Goal: Task Accomplishment & Management: Manage account settings

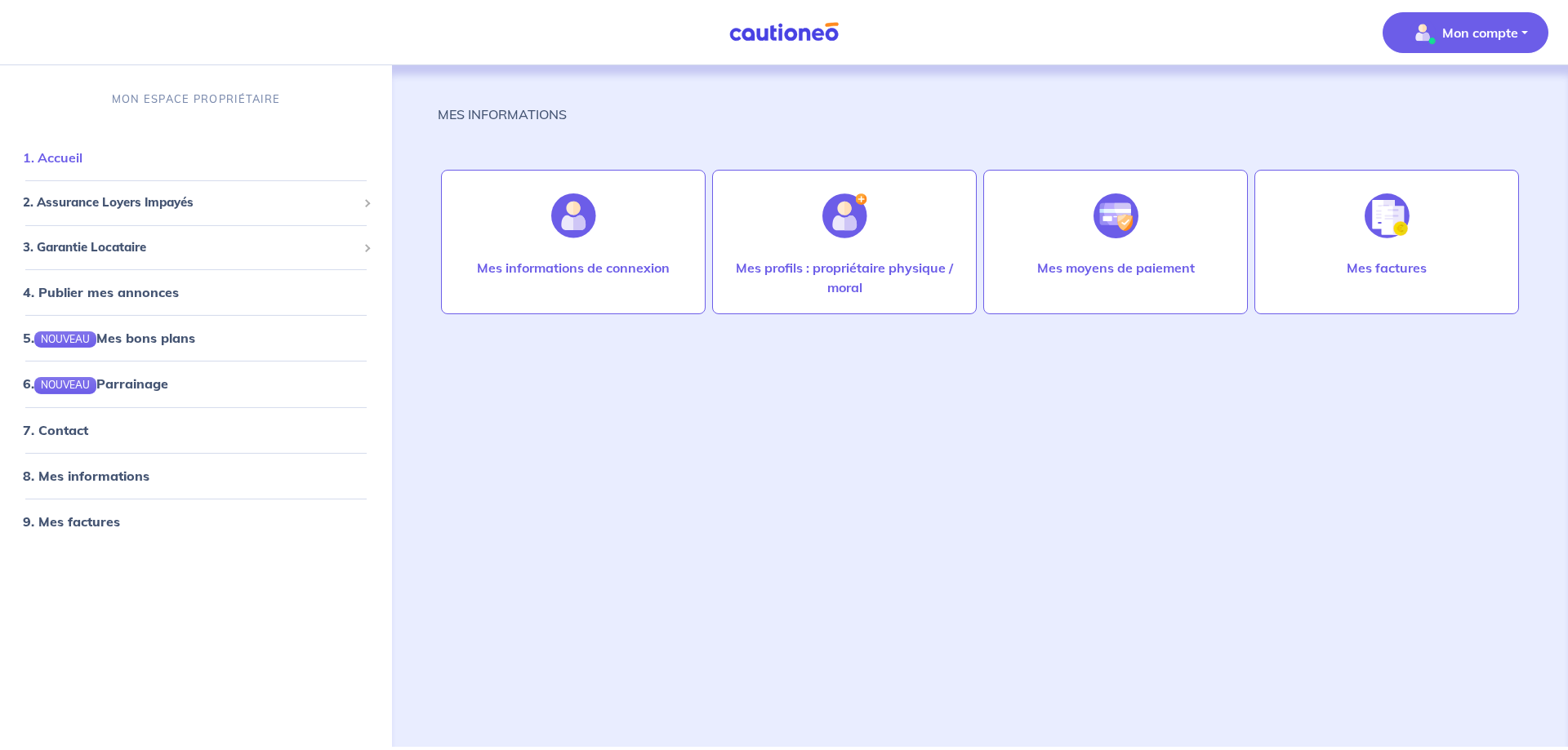
click at [82, 160] on link "1. Accueil" at bounding box center [52, 158] width 59 height 16
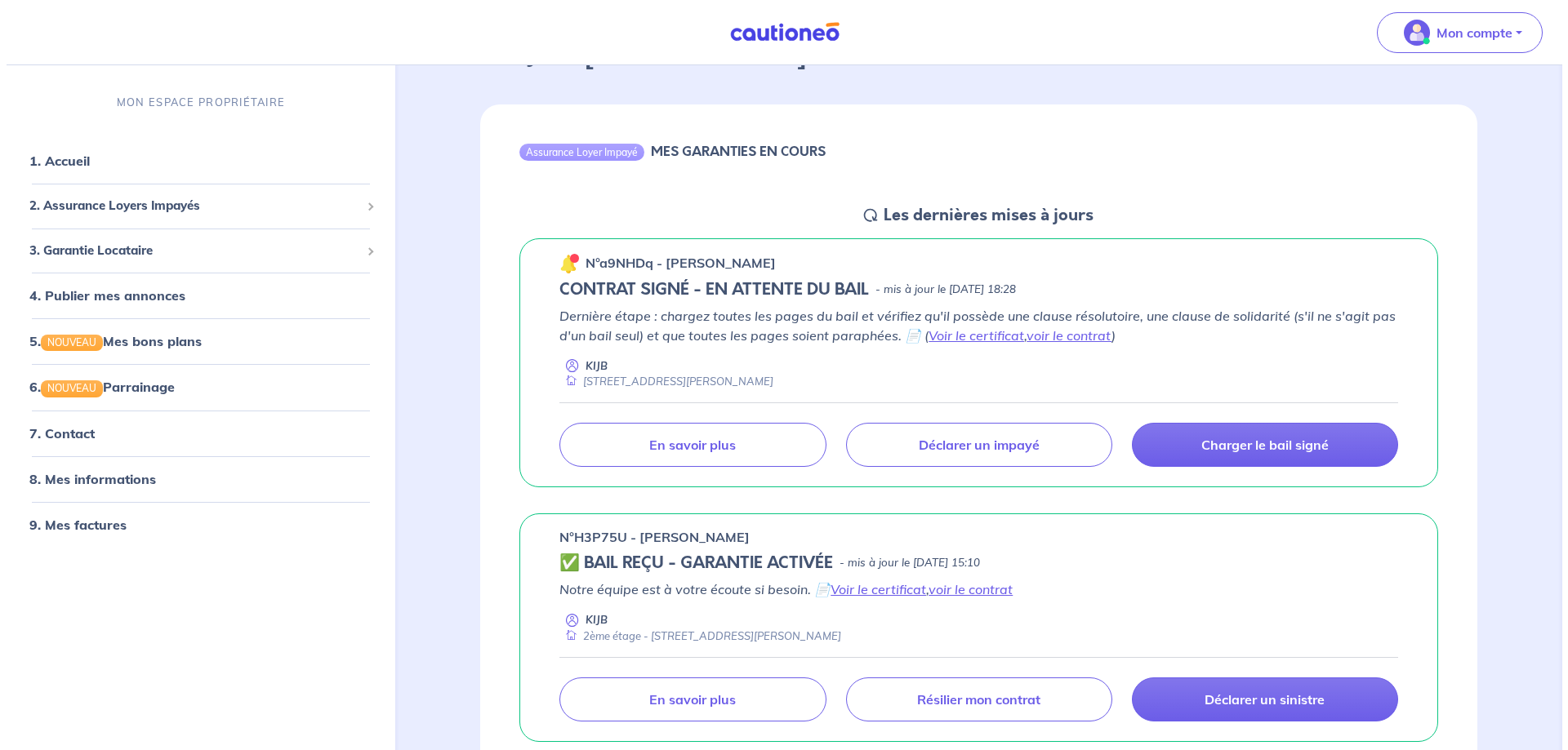
scroll to position [245, 0]
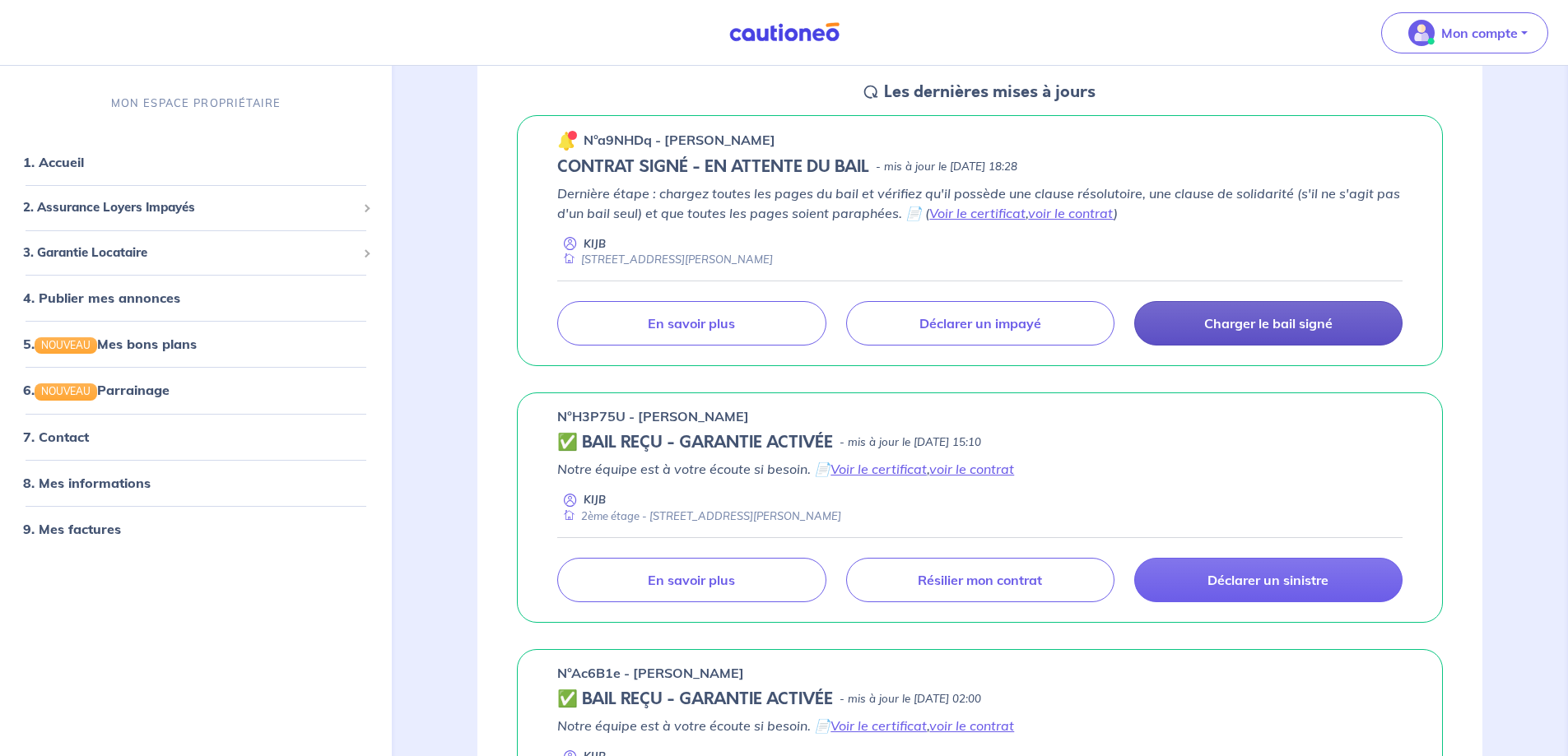
click at [1264, 332] on p "Charger le bail signé" at bounding box center [1268, 324] width 129 height 17
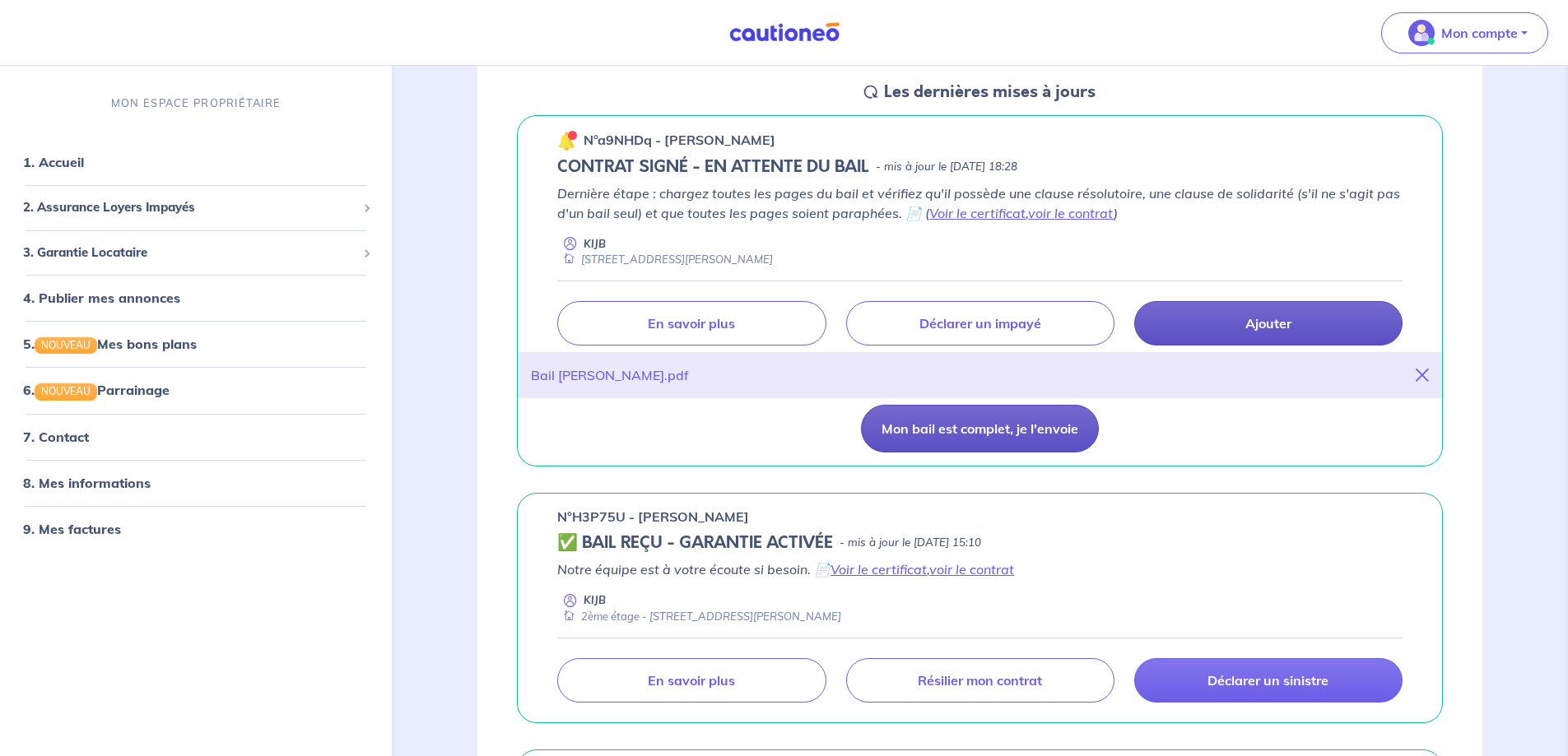
click at [1009, 452] on button "Mon bail est complet, je l'envoie" at bounding box center [979, 429] width 238 height 48
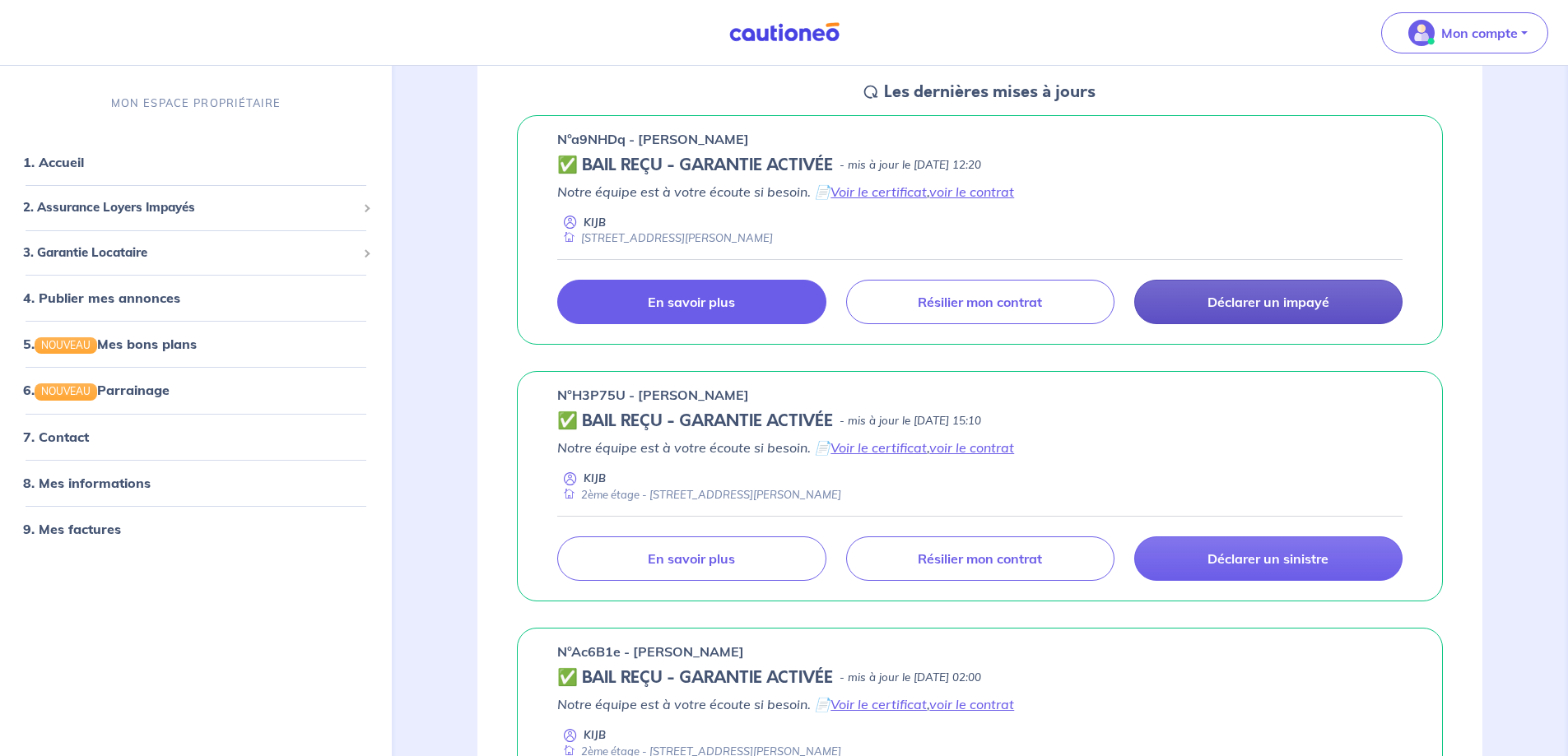
click at [701, 310] on p "En savoir plus" at bounding box center [691, 302] width 87 height 17
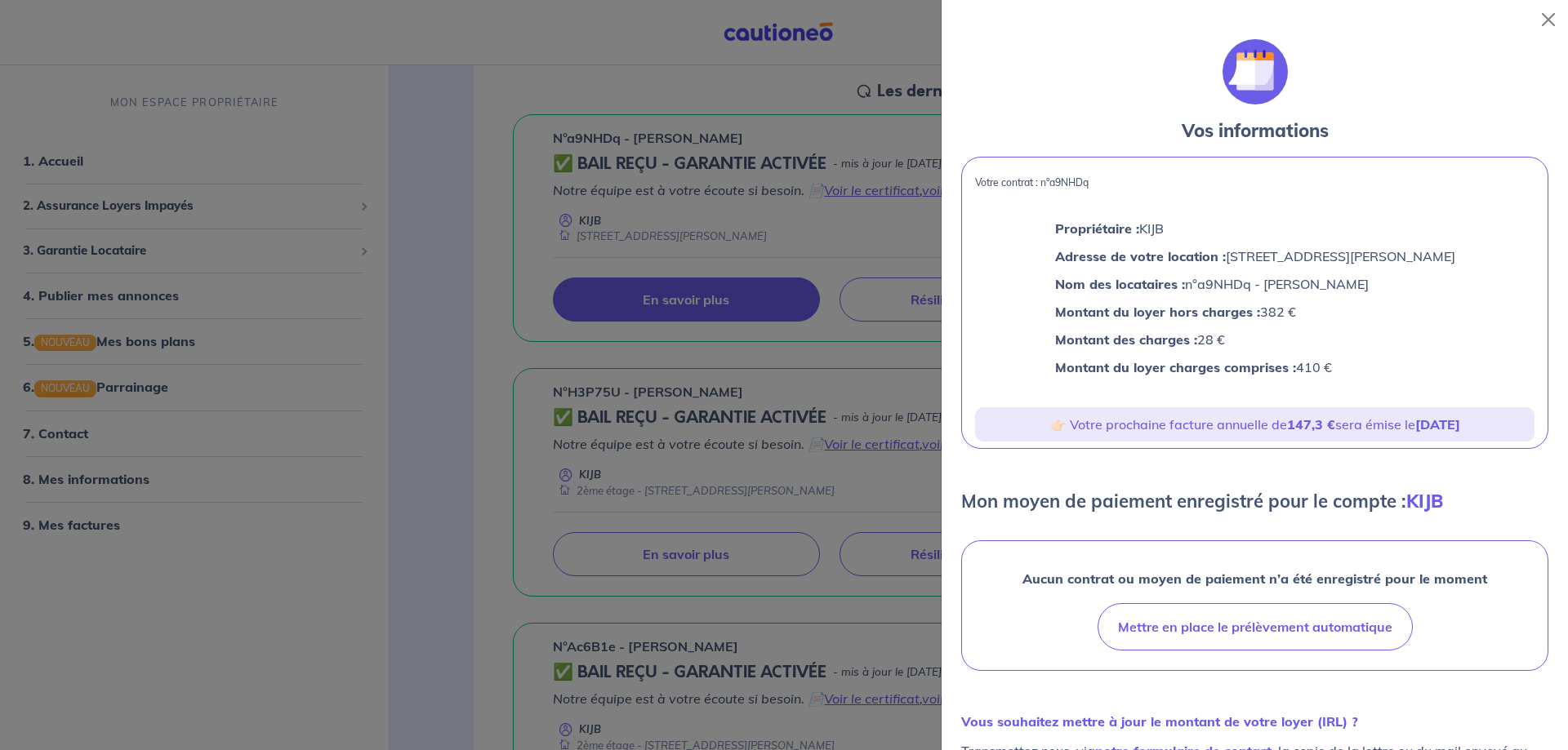
drag, startPoint x: 977, startPoint y: 191, endPoint x: 1364, endPoint y: 401, distance: 440.3
click at [1364, 401] on div "Votre contrat : n°a9NHDq Propriétaire : KIJB Adresse de votre location : 8 Rue …" at bounding box center [1254, 303] width 587 height 292
copy div "Votre contrat : n°a9NHDq Propriétaire : KIJB Adresse de votre location : 8 Rue …"
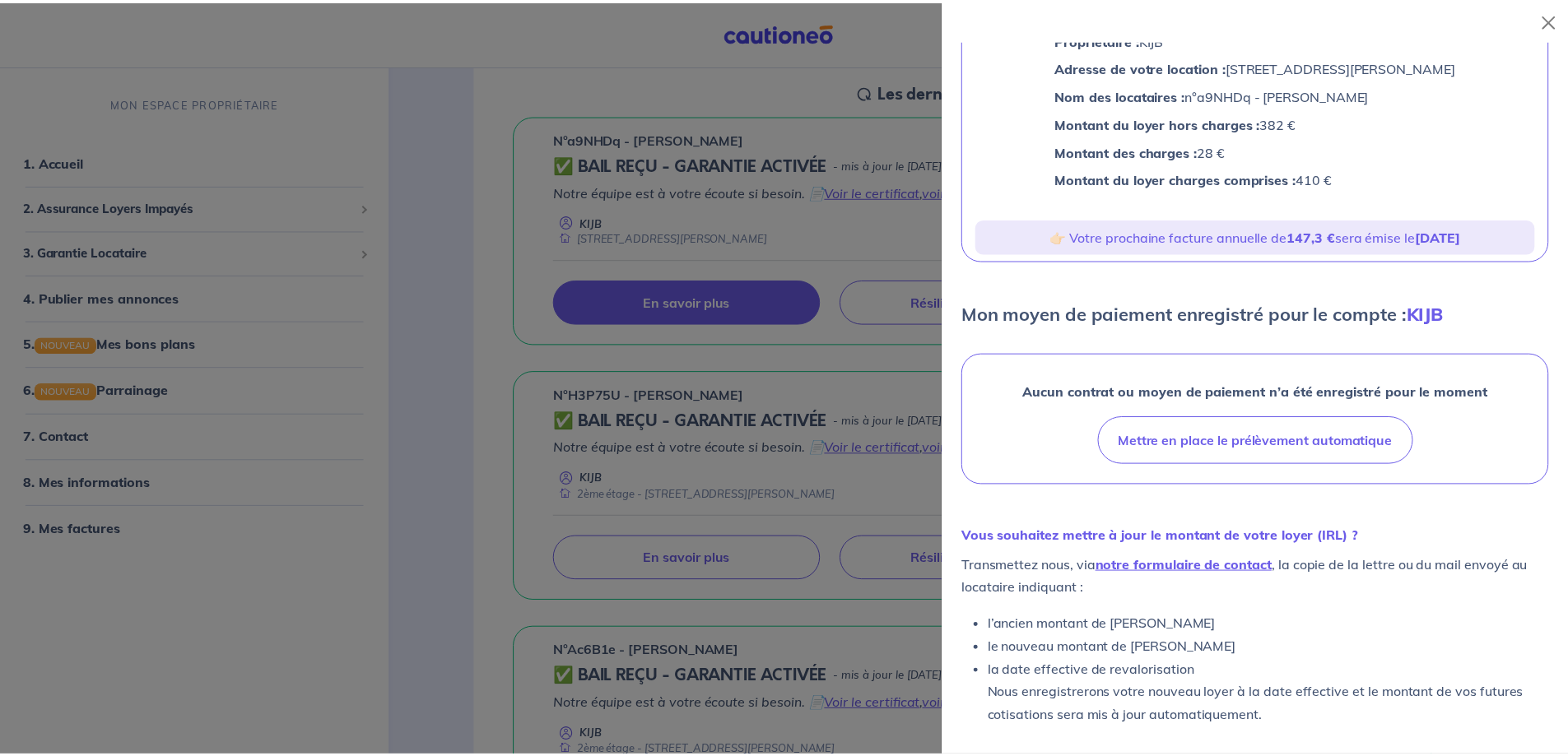
scroll to position [329, 0]
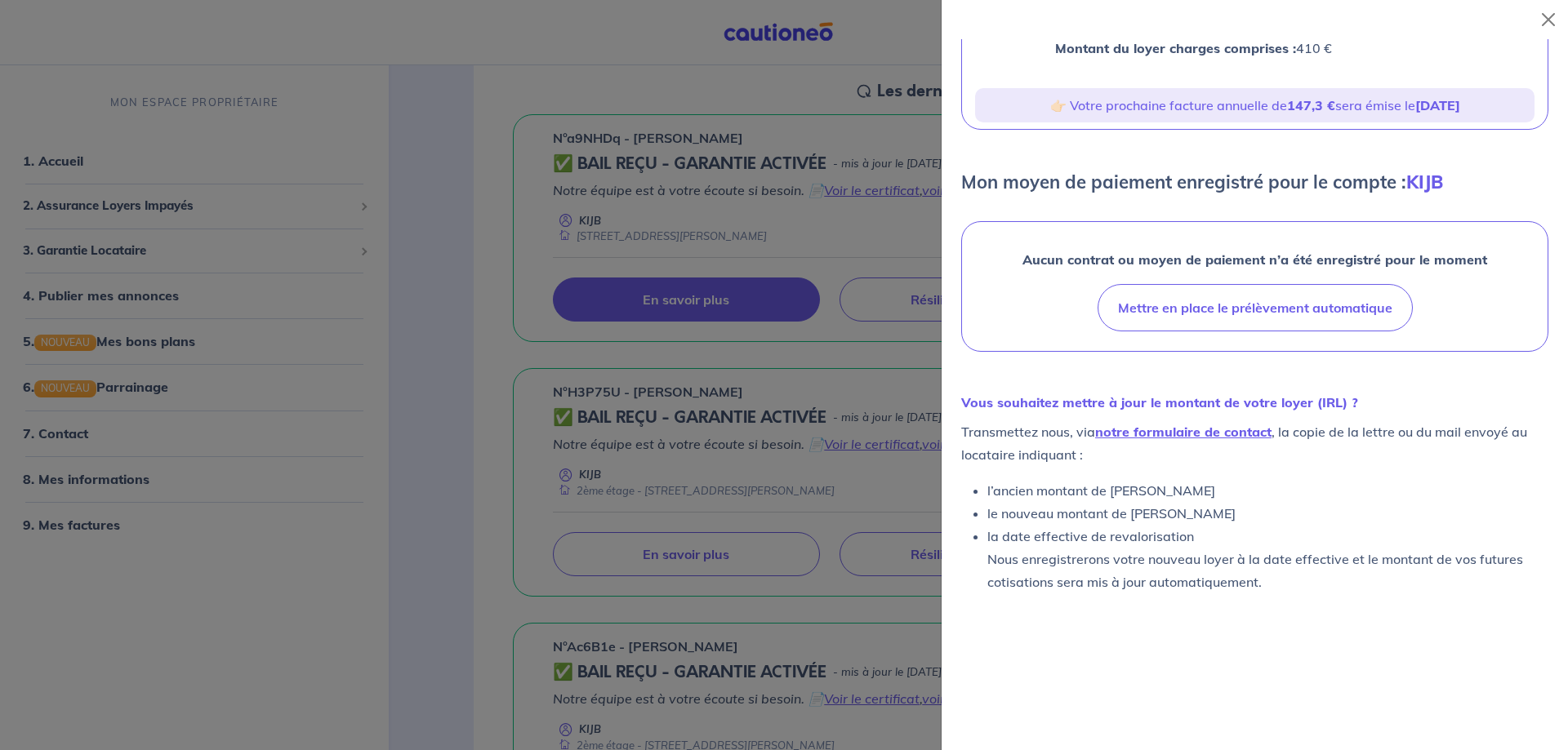
click at [852, 690] on div at bounding box center [784, 375] width 1568 height 750
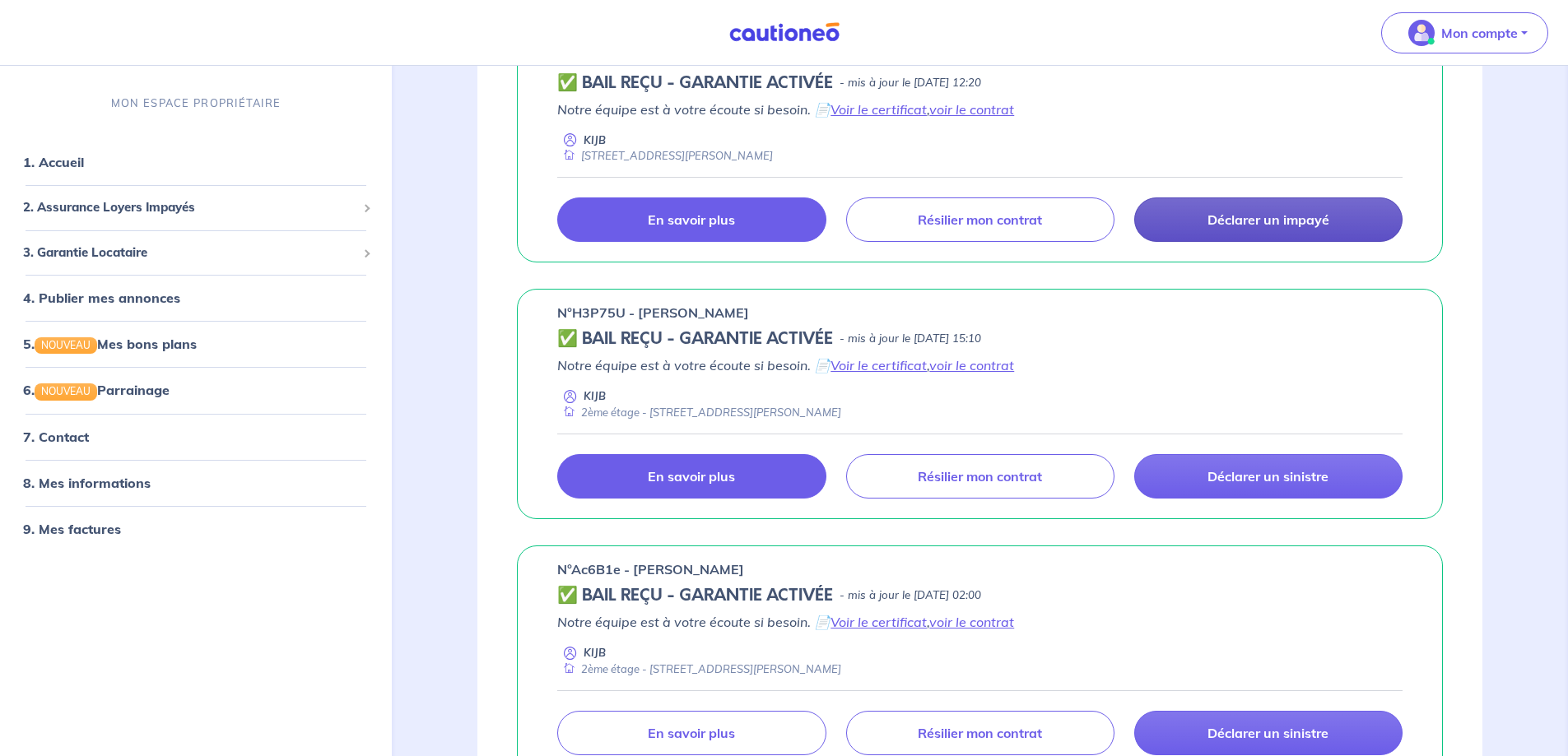
click at [715, 485] on p "En savoir plus" at bounding box center [691, 476] width 87 height 17
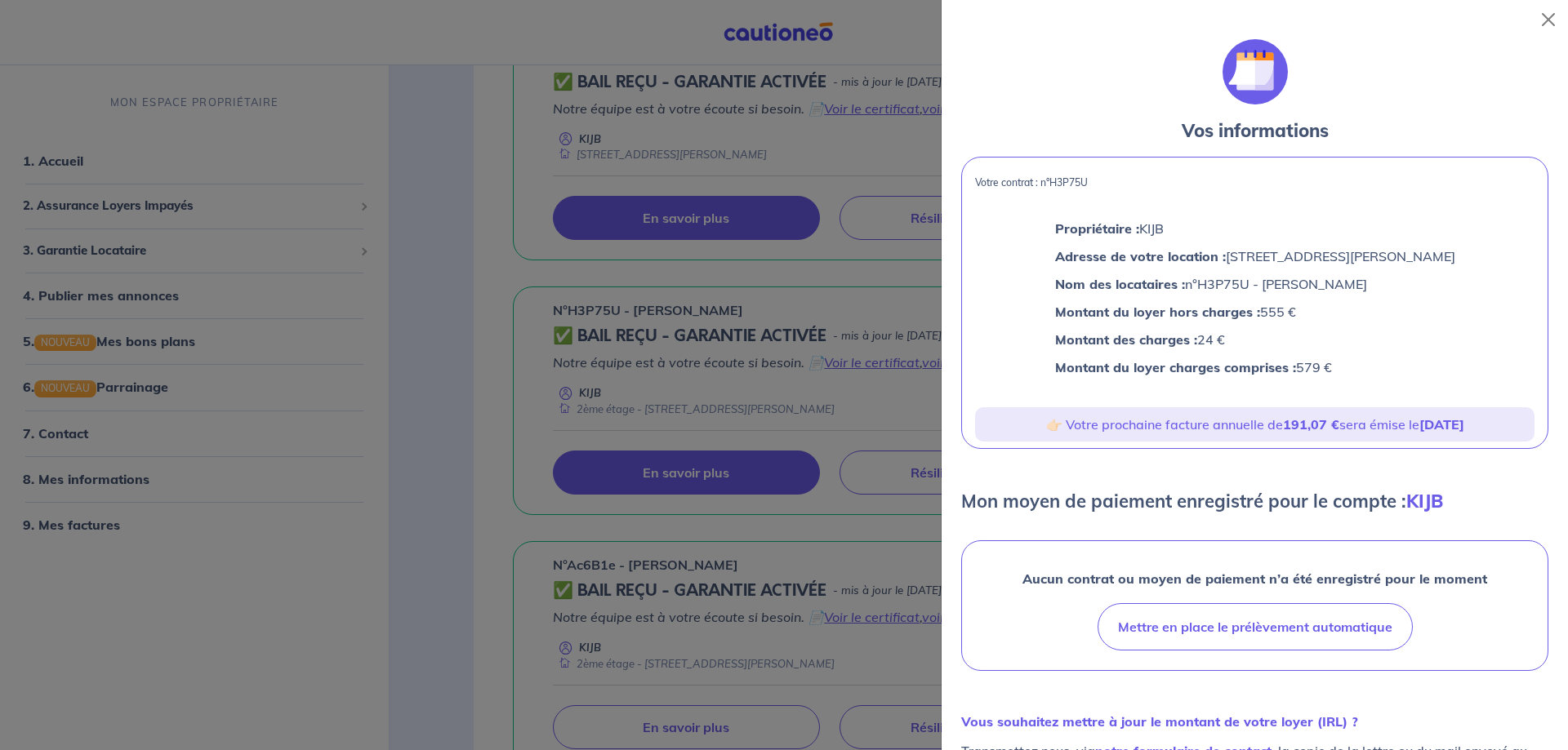
drag, startPoint x: 978, startPoint y: 191, endPoint x: 1358, endPoint y: 392, distance: 429.9
click at [1358, 392] on div "Votre contrat : n°H3P75U Propriétaire : KIJB Adresse de votre location : 34 Rue…" at bounding box center [1254, 303] width 587 height 292
copy div "Votre contrat : n°H3P75U Propriétaire : KIJB Adresse de votre location : 34 Rue…"
click at [858, 450] on div at bounding box center [784, 375] width 1568 height 750
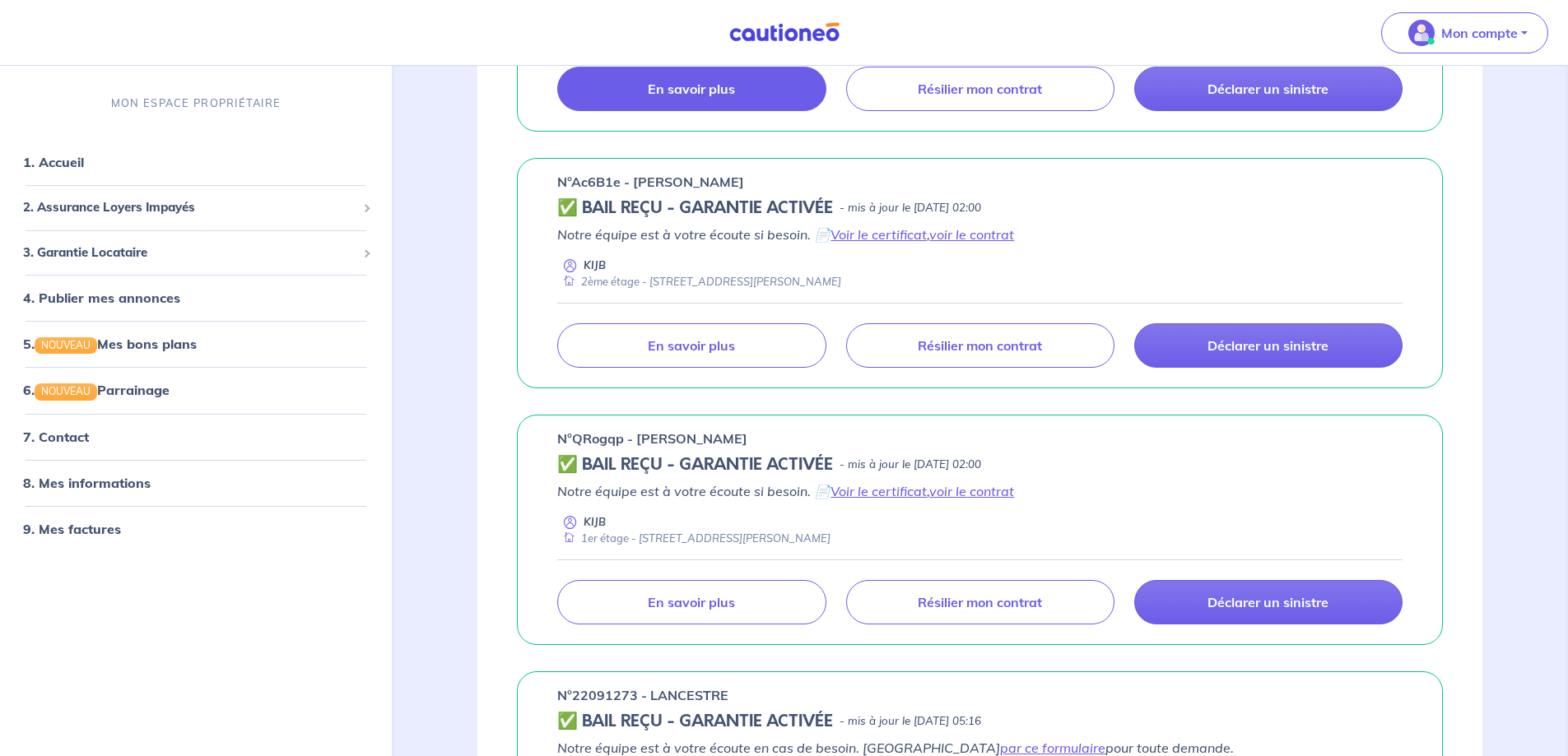
scroll to position [740, 0]
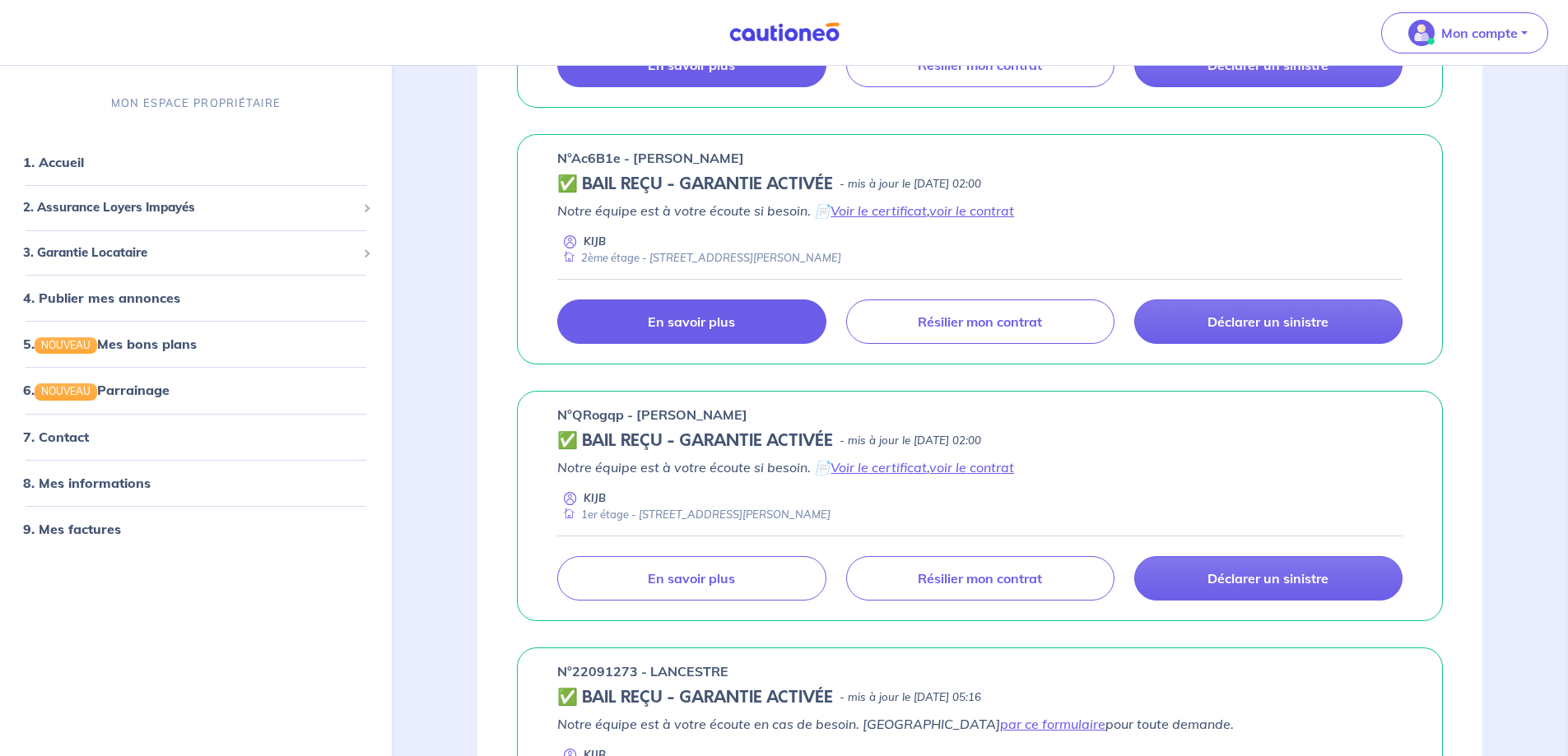
click at [708, 330] on p "En savoir plus" at bounding box center [691, 322] width 87 height 17
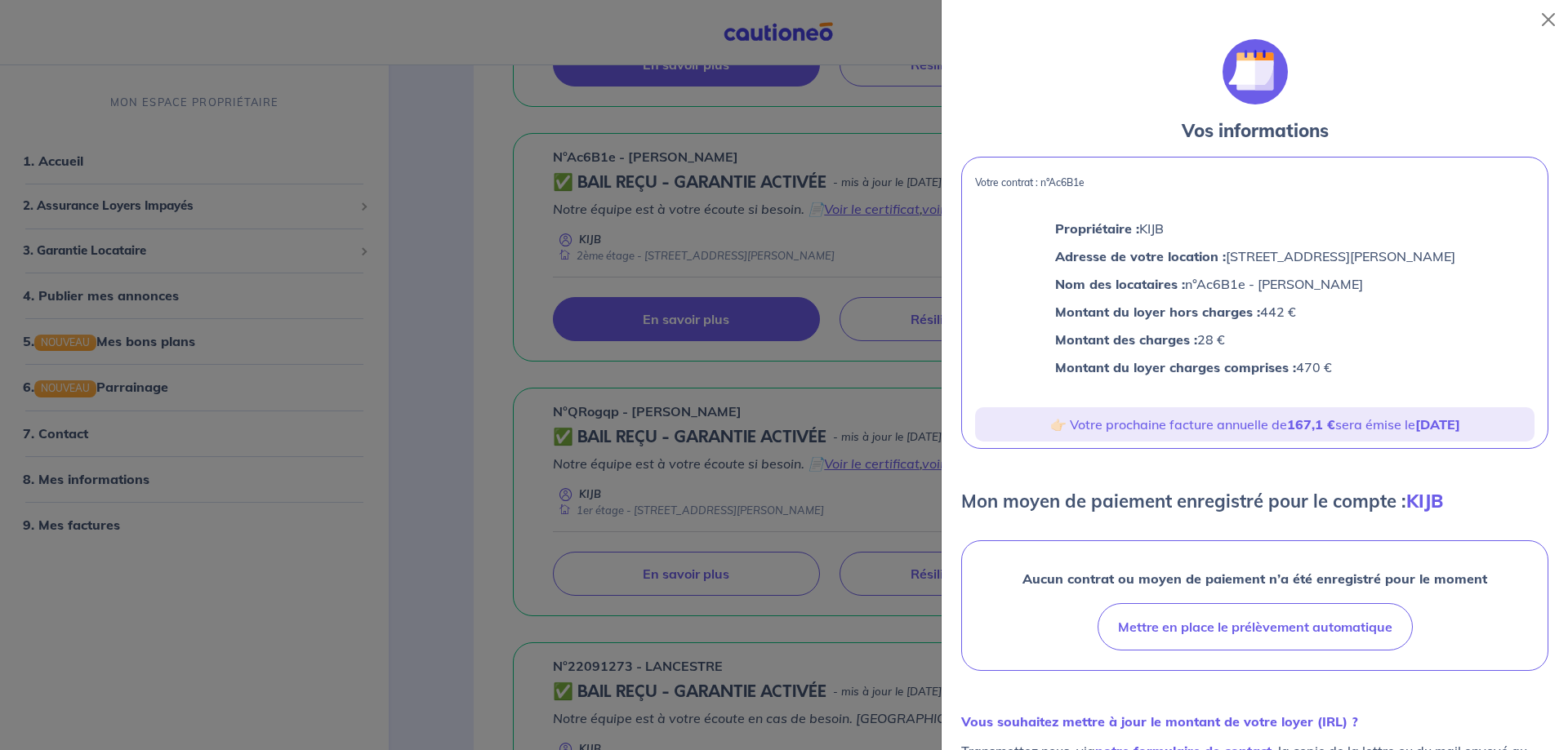
drag, startPoint x: 975, startPoint y: 192, endPoint x: 1406, endPoint y: 393, distance: 475.6
click at [1406, 393] on div "Votre contrat : n°Ac6B1e Propriétaire : KIJB Adresse de votre location : 8 Rue …" at bounding box center [1254, 303] width 587 height 292
copy div "Votre contrat : n°Ac6B1e Propriétaire : KIJB Adresse de votre location : 8 Rue …"
click at [881, 322] on div at bounding box center [784, 375] width 1568 height 750
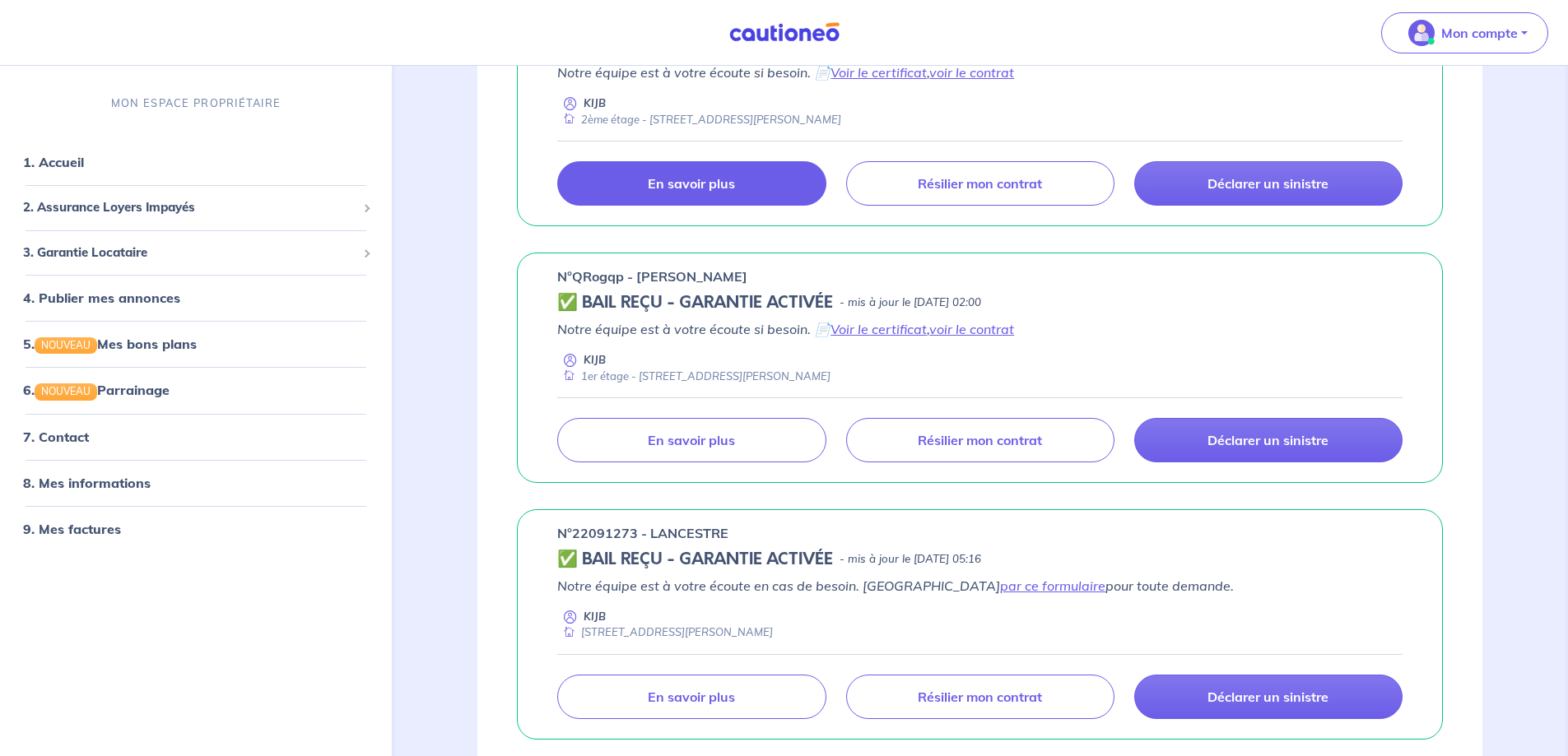
scroll to position [905, 0]
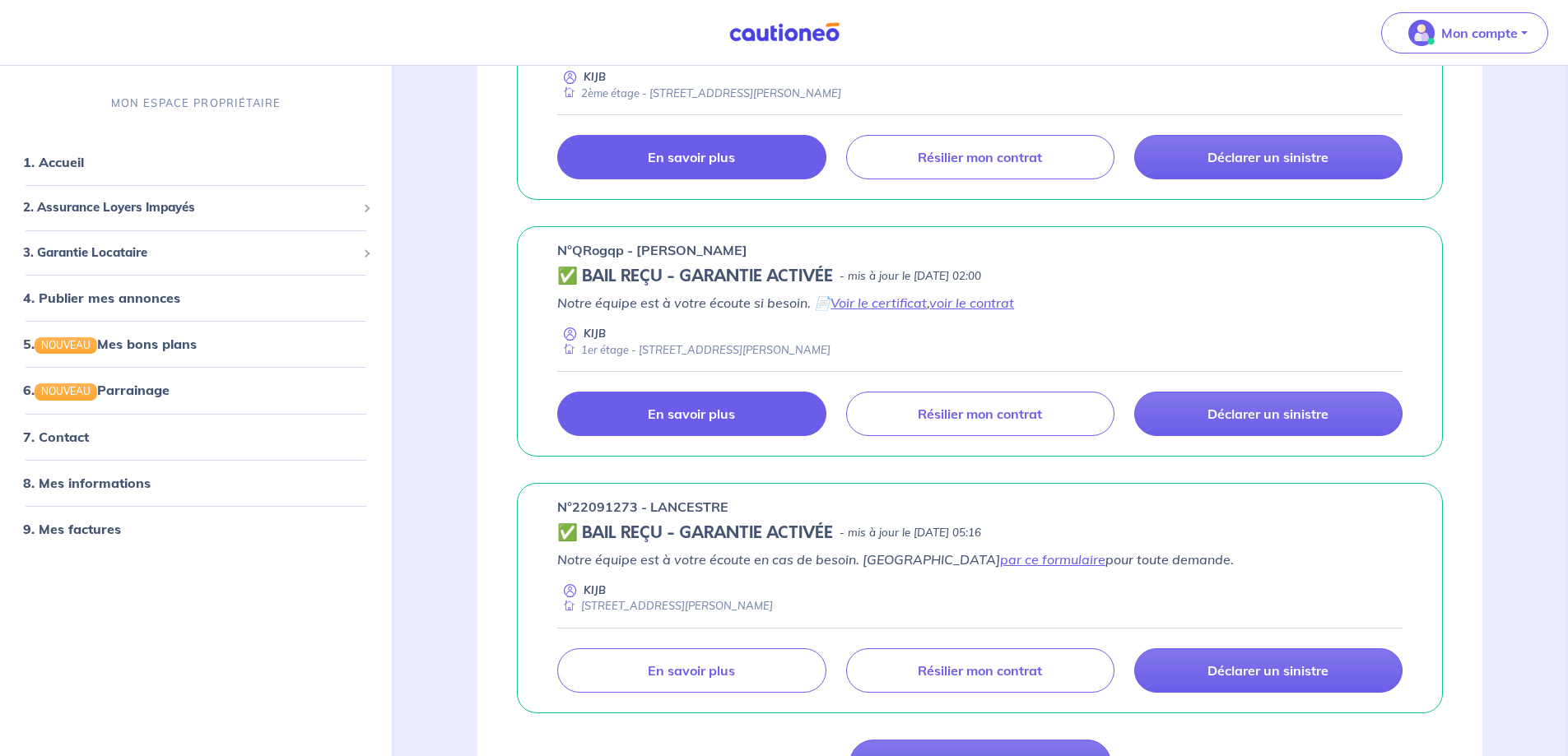
click at [725, 422] on p "En savoir plus" at bounding box center [691, 414] width 87 height 17
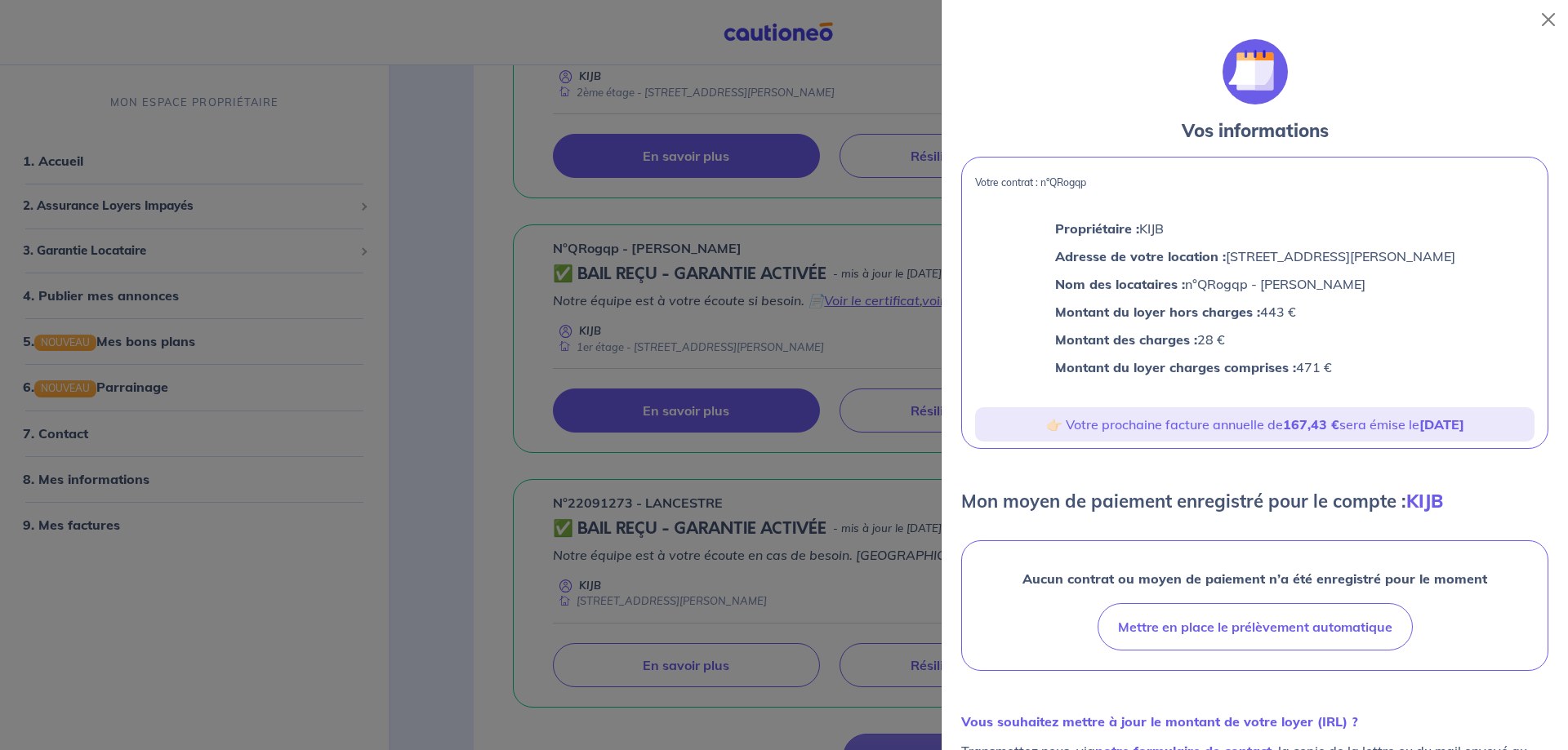
drag, startPoint x: 977, startPoint y: 193, endPoint x: 1362, endPoint y: 383, distance: 429.3
click at [1362, 383] on div "Votre contrat : n°QRogqp Propriétaire : KIJB Adresse de votre location : 8 Rue …" at bounding box center [1254, 303] width 587 height 292
copy div "Votre contrat : n°QRogqp Propriétaire : KIJB Adresse de votre location : 8 Rue …"
click at [829, 432] on div at bounding box center [784, 375] width 1568 height 750
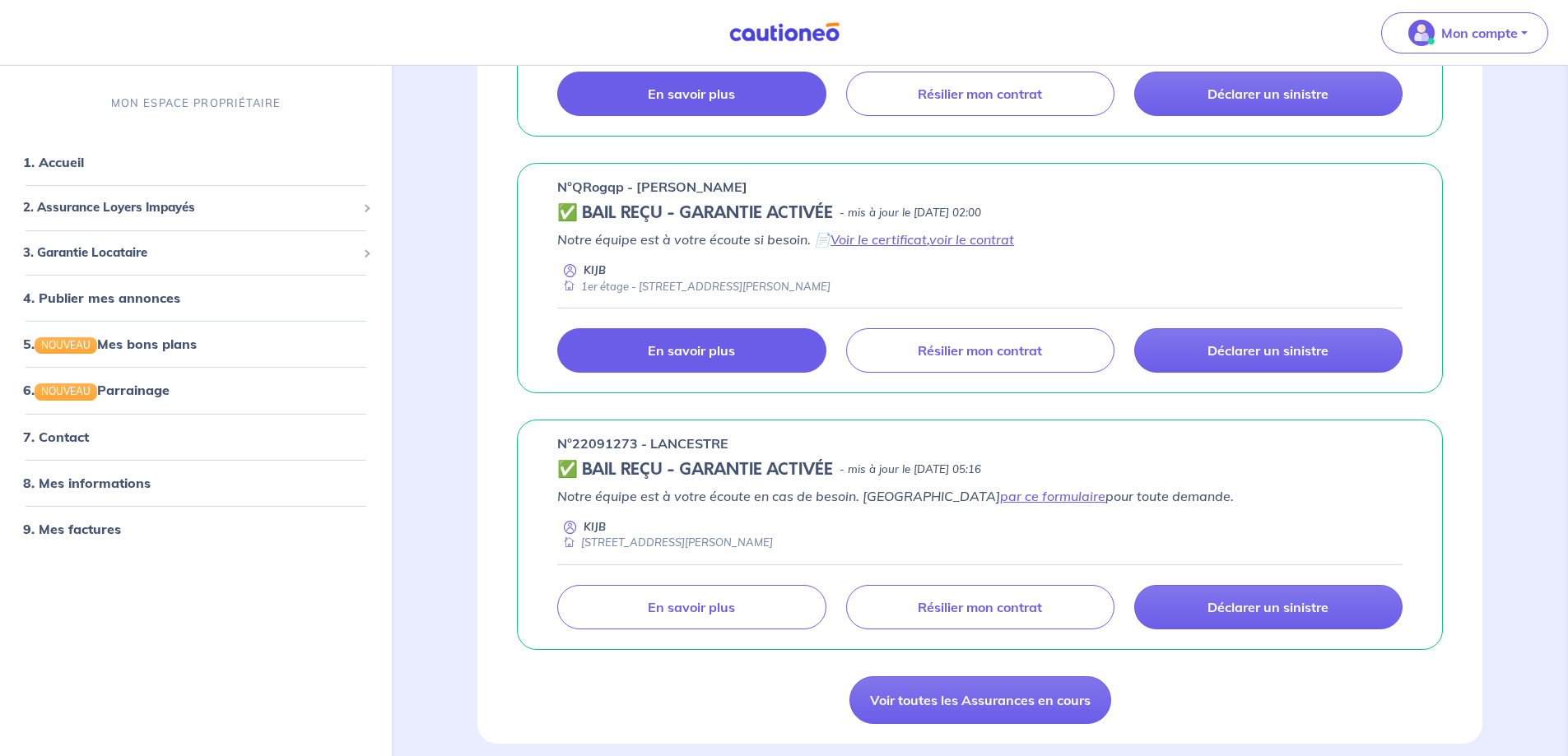
scroll to position [1152, 0]
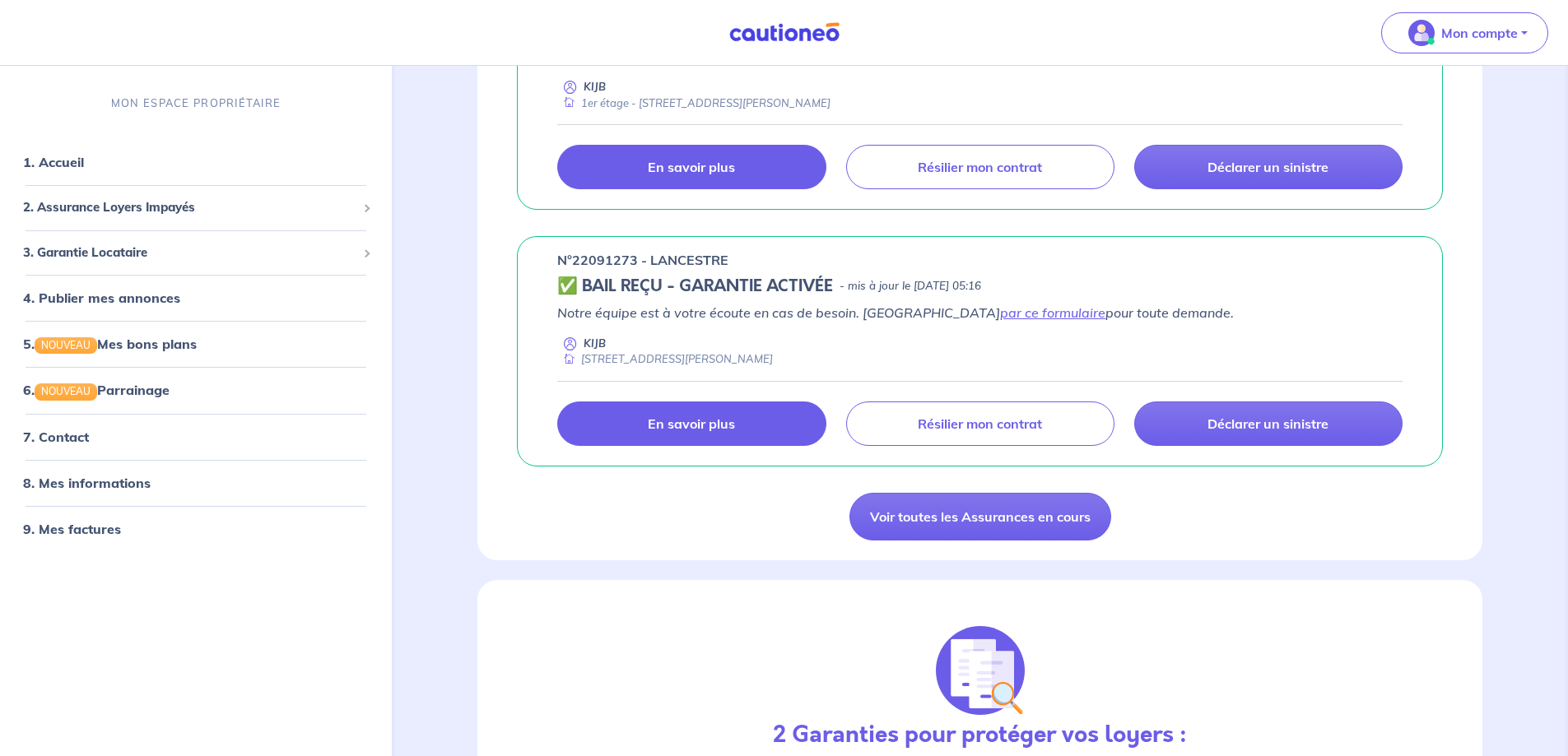
click at [752, 446] on link "En savoir plus" at bounding box center [692, 424] width 269 height 44
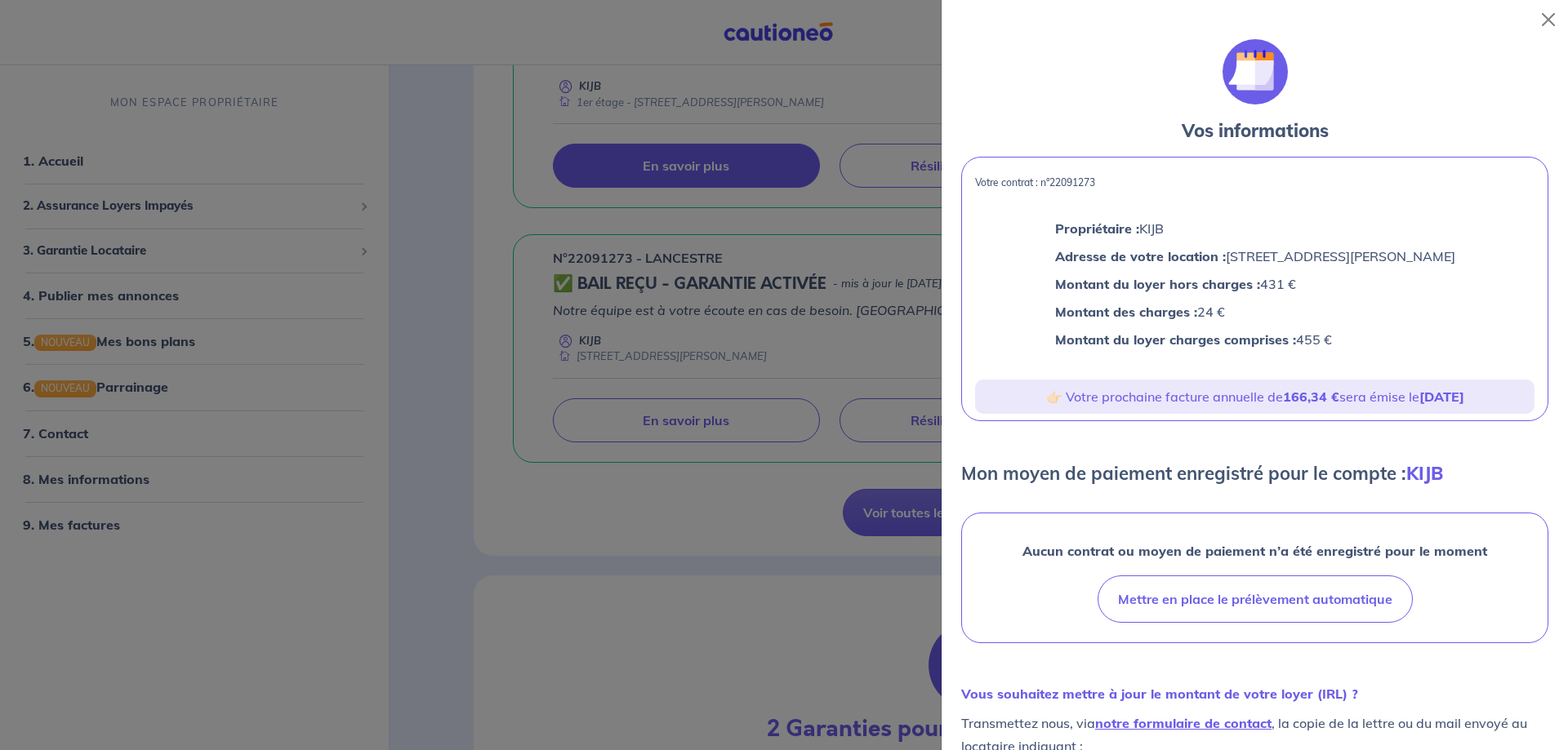
drag, startPoint x: 974, startPoint y: 191, endPoint x: 1343, endPoint y: 359, distance: 405.4
click at [1343, 359] on div "Votre contrat : n°22091273 Propriétaire : KIJB Adresse de votre location : 34 R…" at bounding box center [1254, 289] width 587 height 265
copy div "Votre contrat : n°22091273 Propriétaire : KIJB Adresse de votre location : 34 R…"
click at [829, 354] on div at bounding box center [784, 375] width 1568 height 750
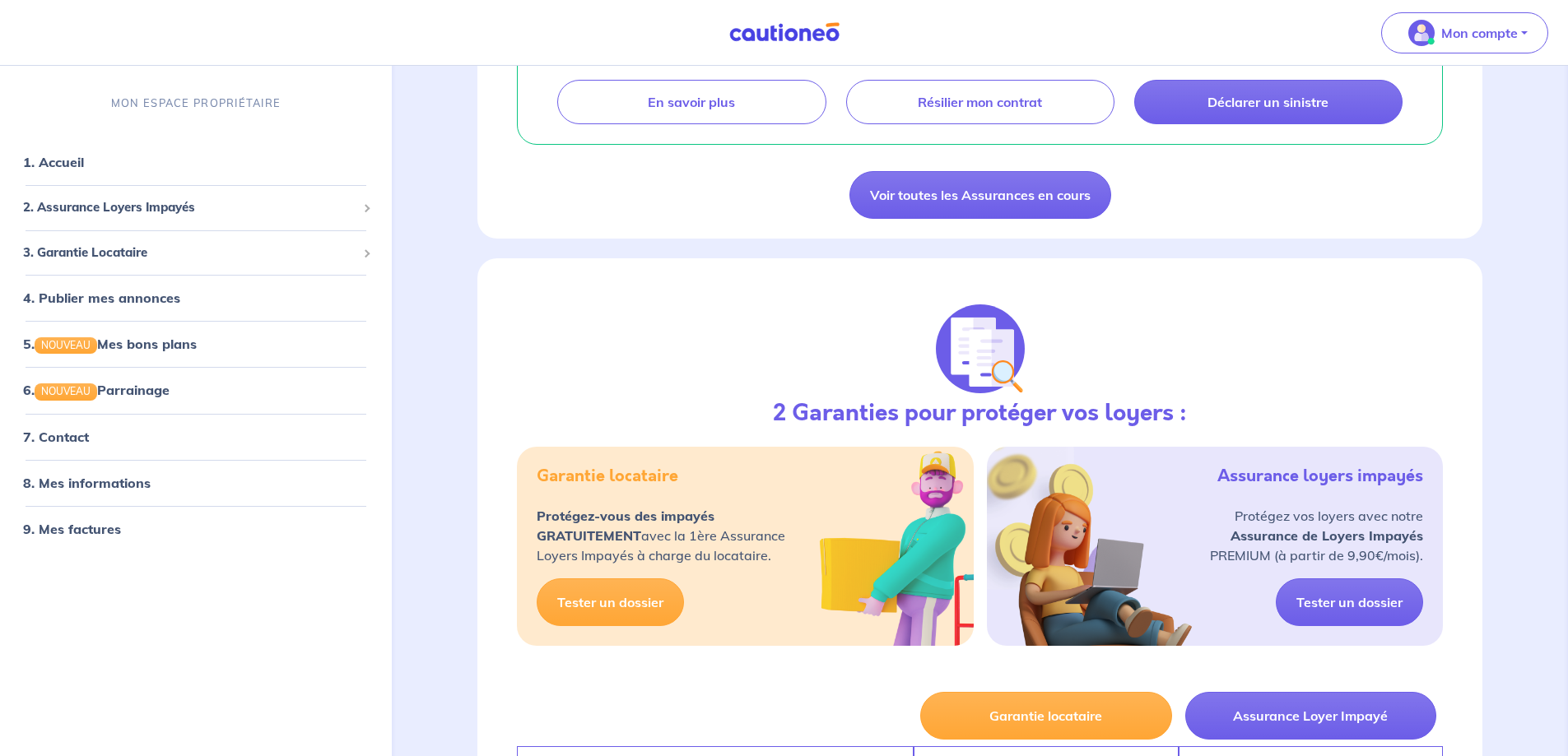
scroll to position [1482, 0]
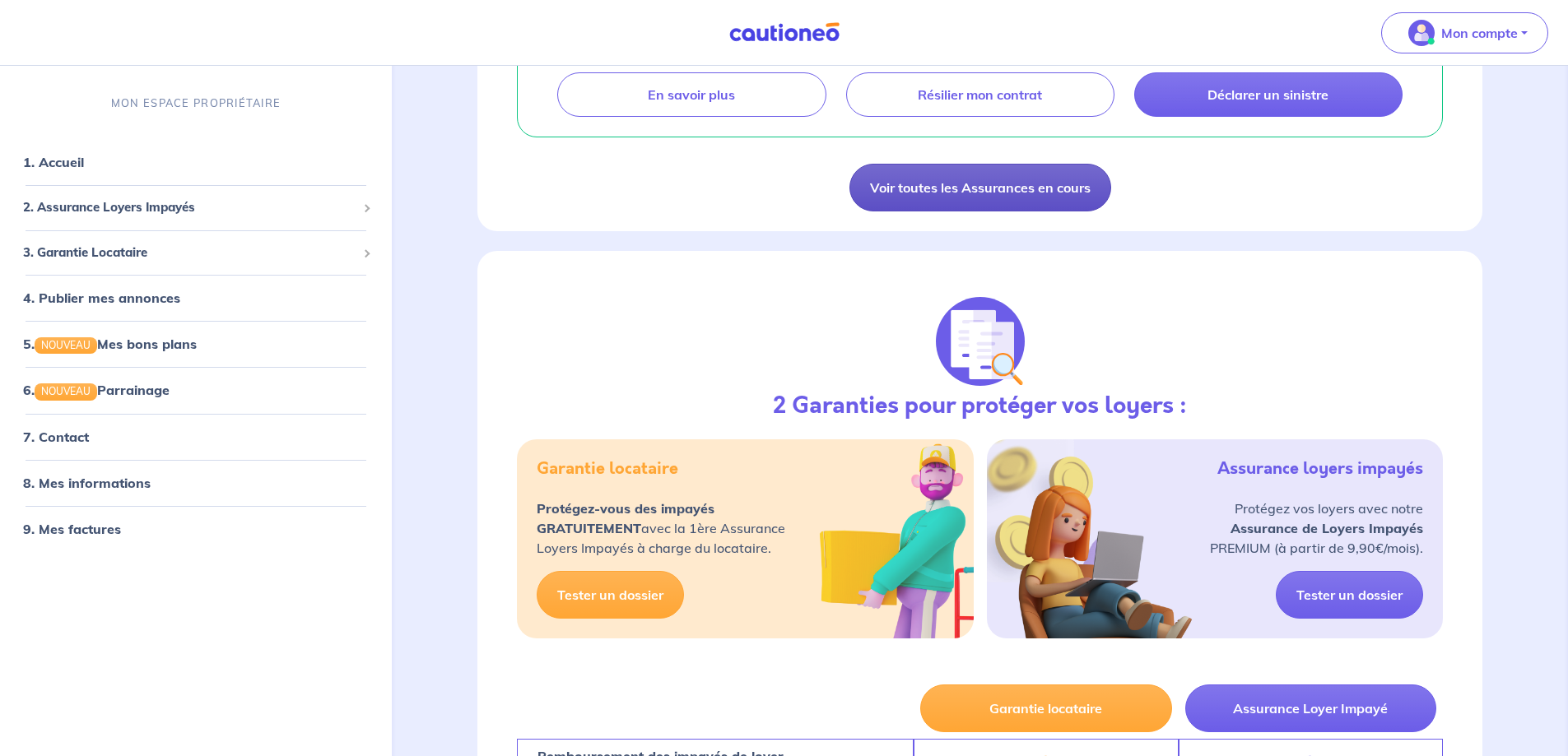
click at [931, 212] on link "Voir toutes les Assurances en cours" at bounding box center [980, 188] width 262 height 48
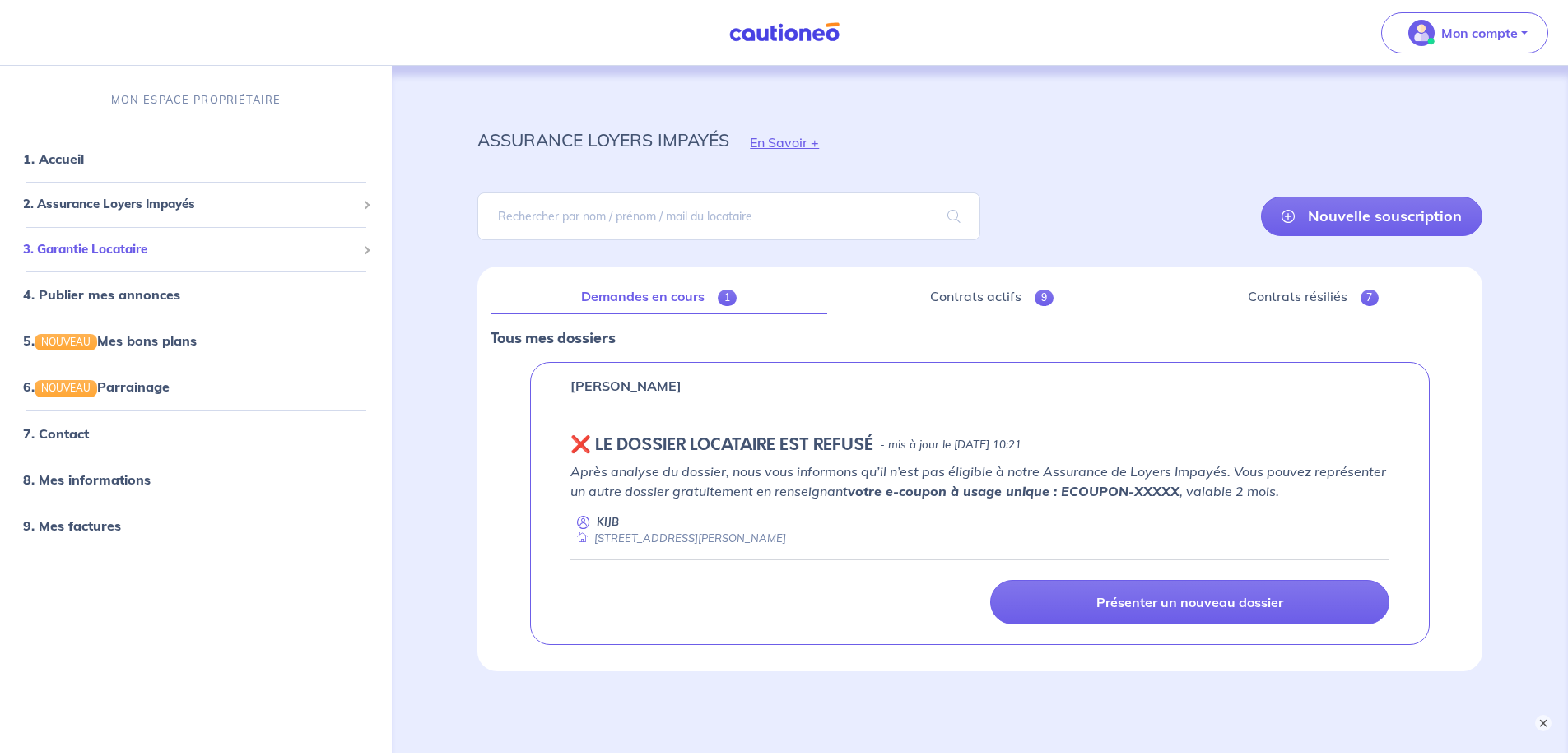
click at [130, 255] on span "3. Garantie Locataire" at bounding box center [189, 249] width 333 height 19
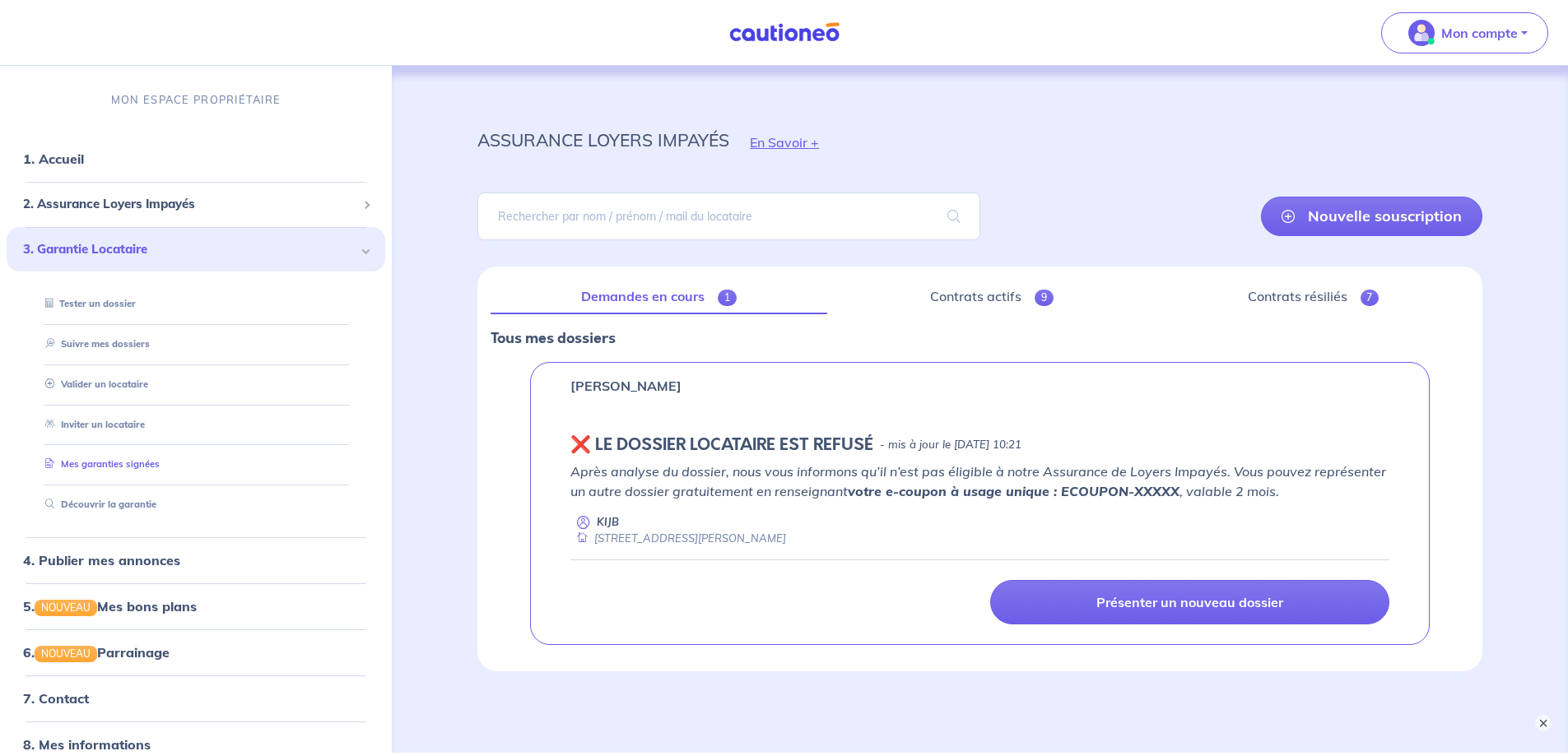
click at [160, 470] on link "Mes garanties signées" at bounding box center [99, 464] width 121 height 12
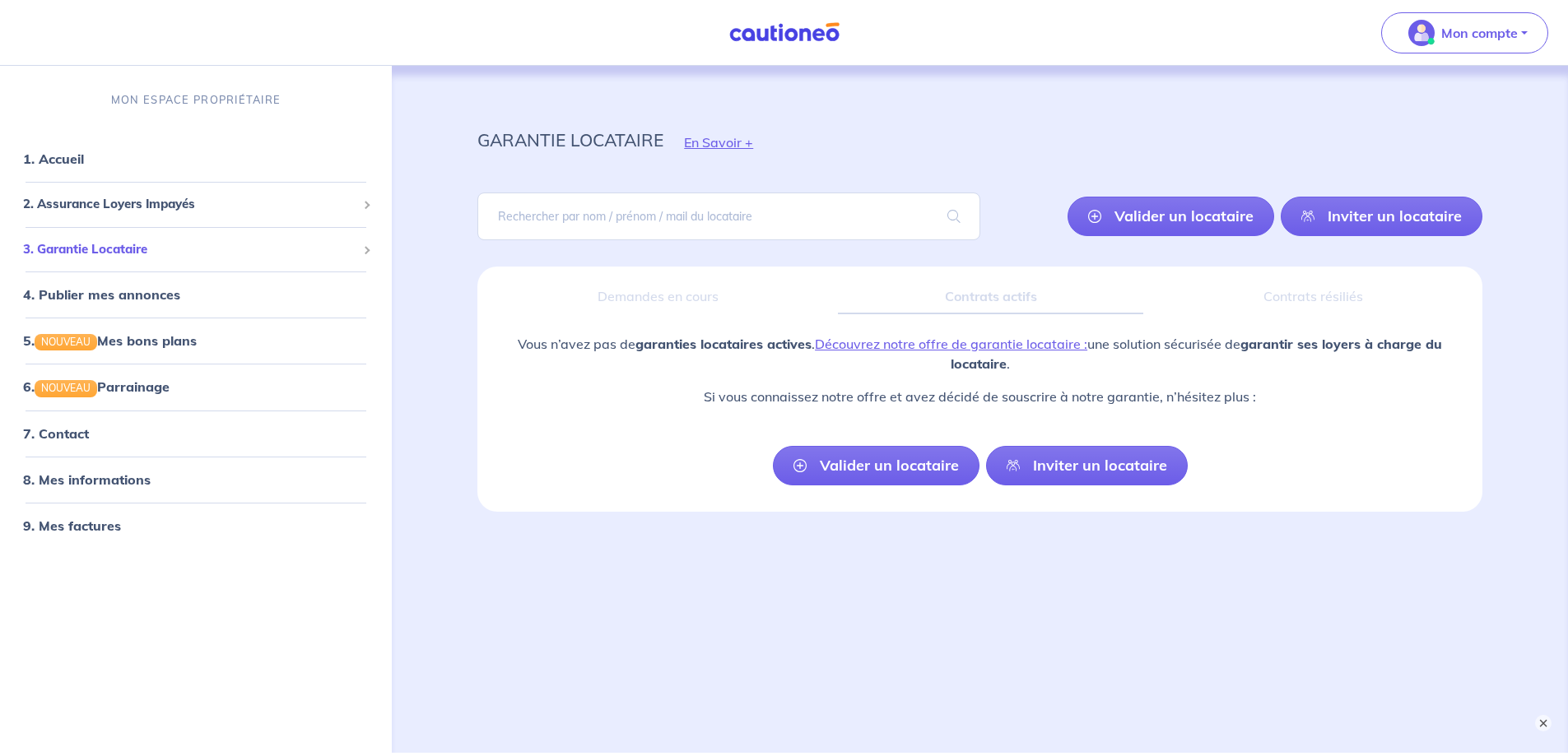
click at [123, 255] on span "3. Garantie Locataire" at bounding box center [189, 249] width 333 height 19
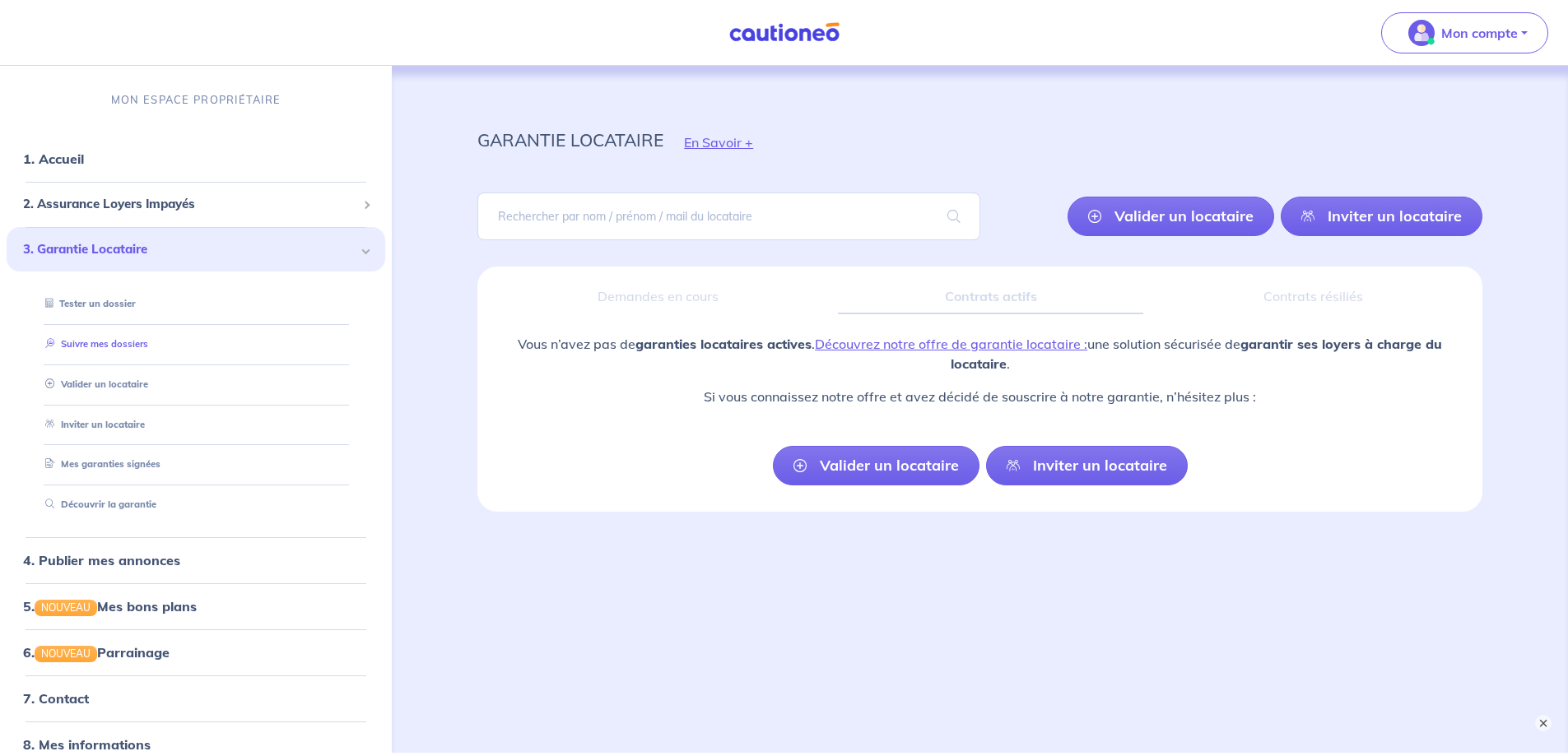
click at [148, 349] on link "Suivre mes dossiers" at bounding box center [93, 344] width 109 height 12
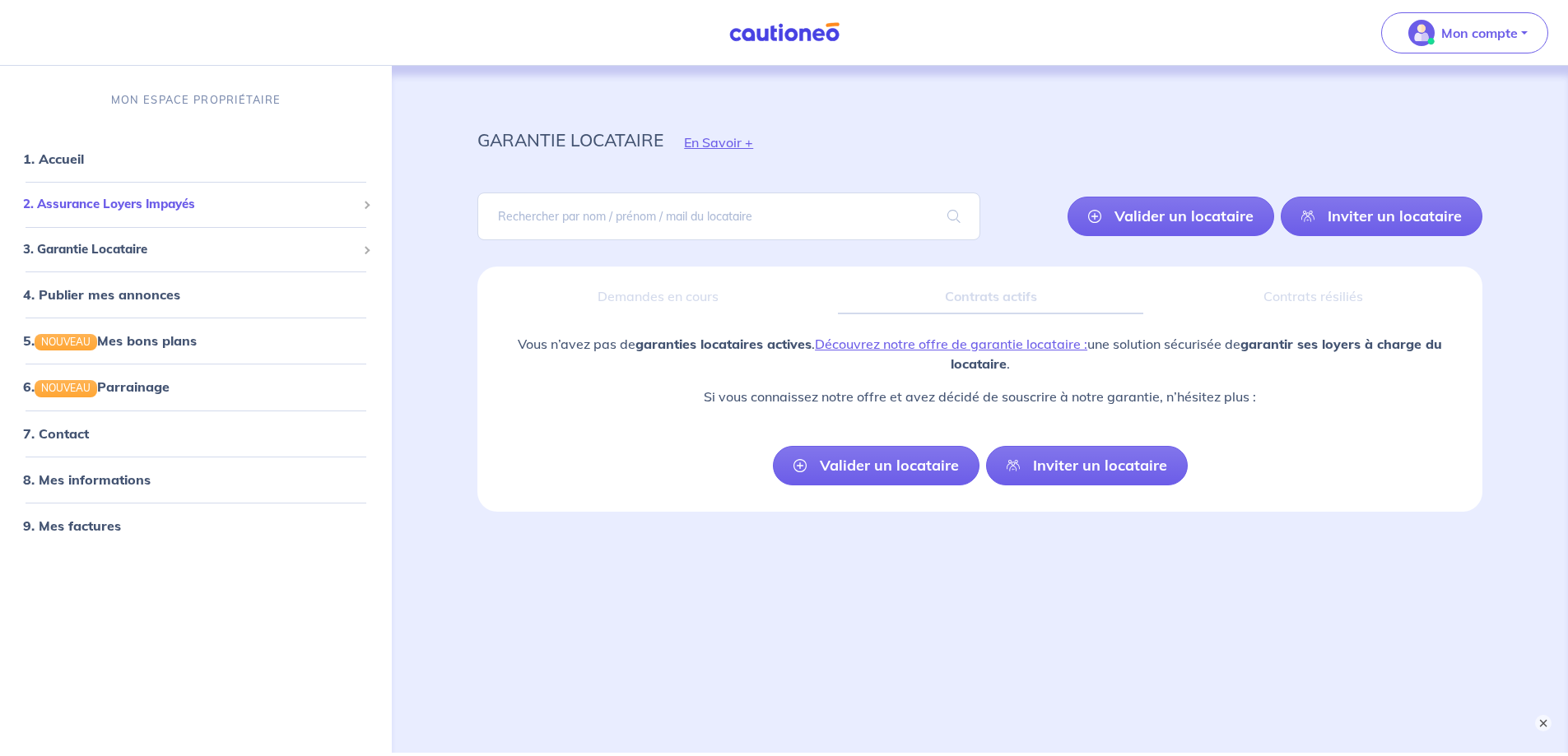
click at [97, 206] on span "2. Assurance Loyers Impayés" at bounding box center [189, 204] width 333 height 19
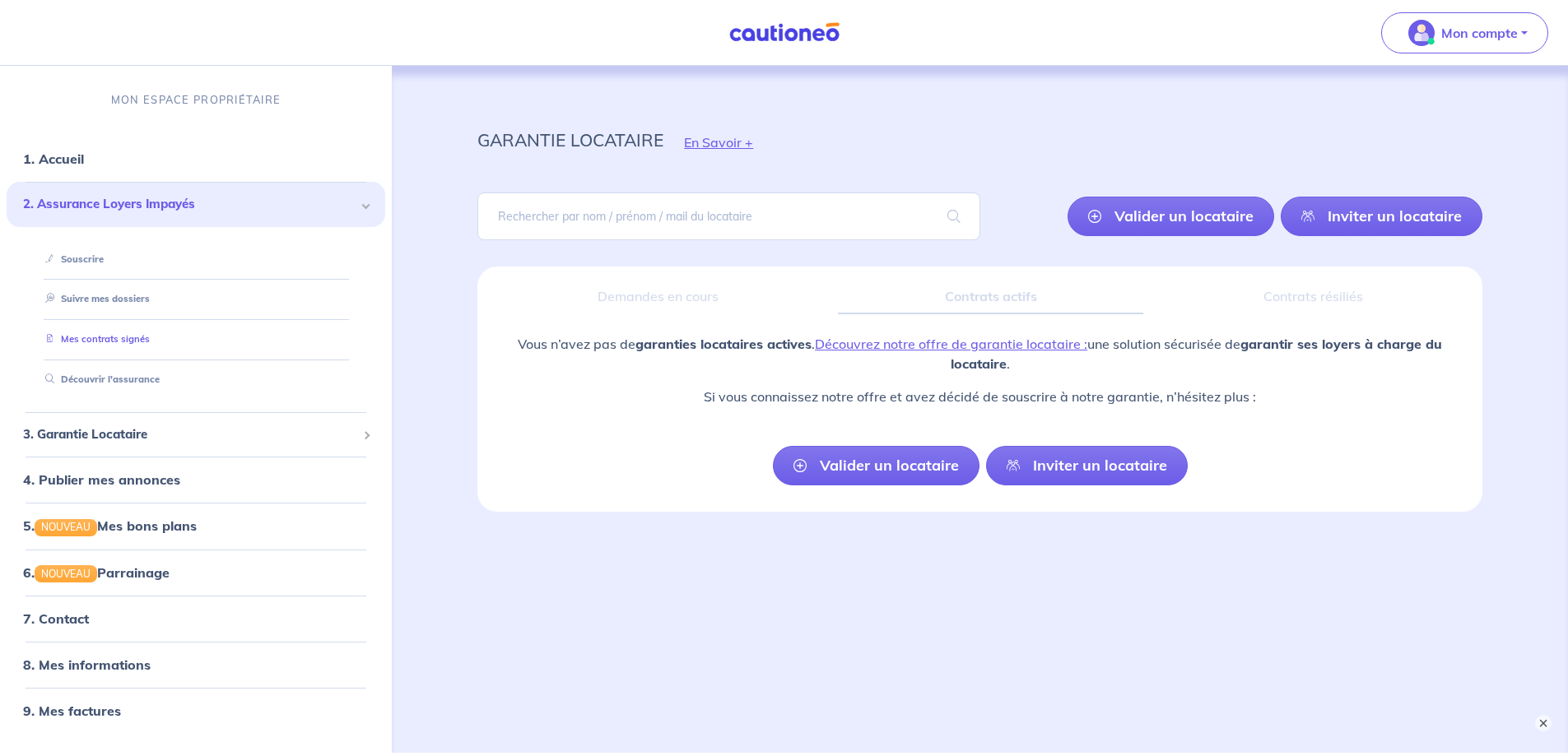
click at [150, 345] on link "Mes contrats signés" at bounding box center [94, 338] width 111 height 12
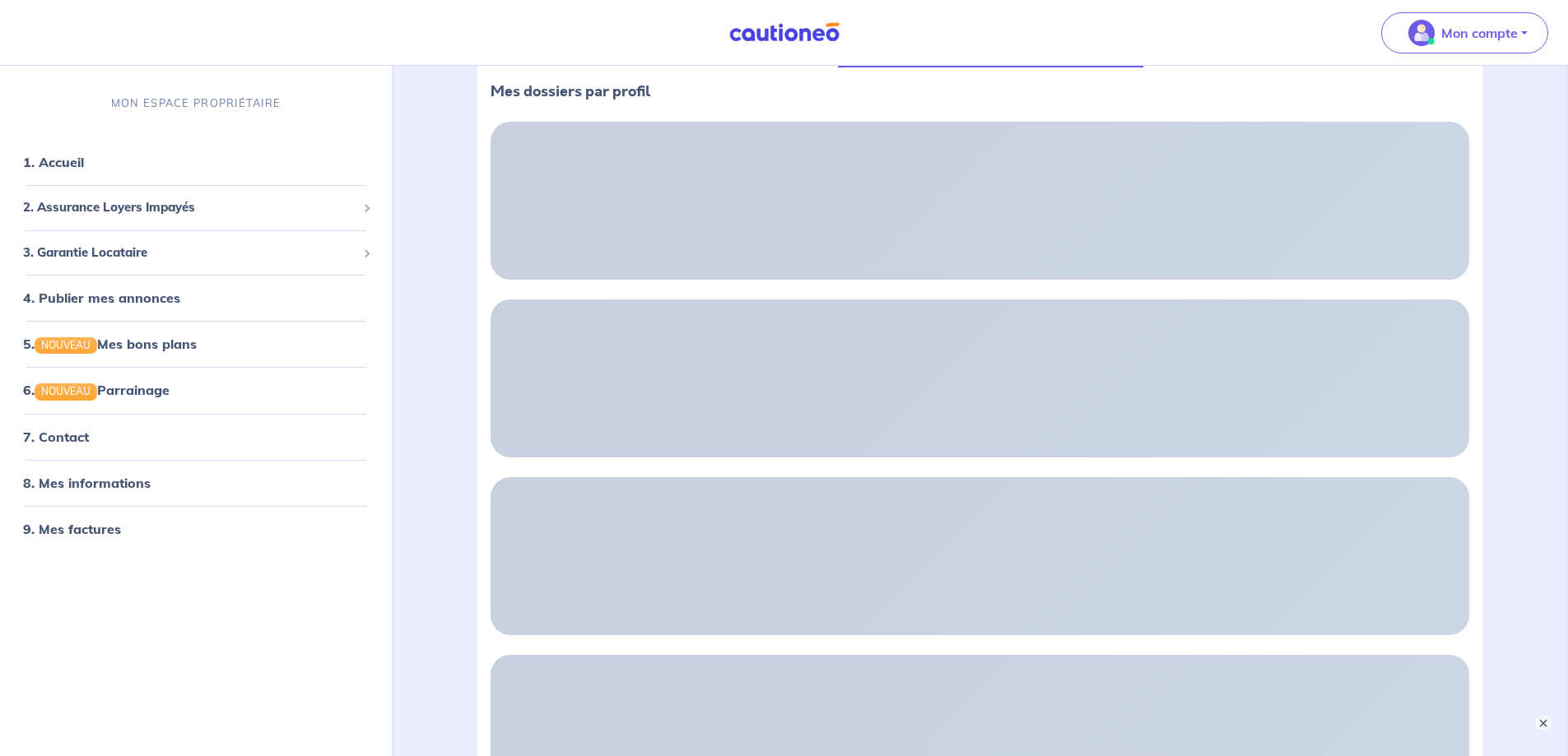
scroll to position [63, 0]
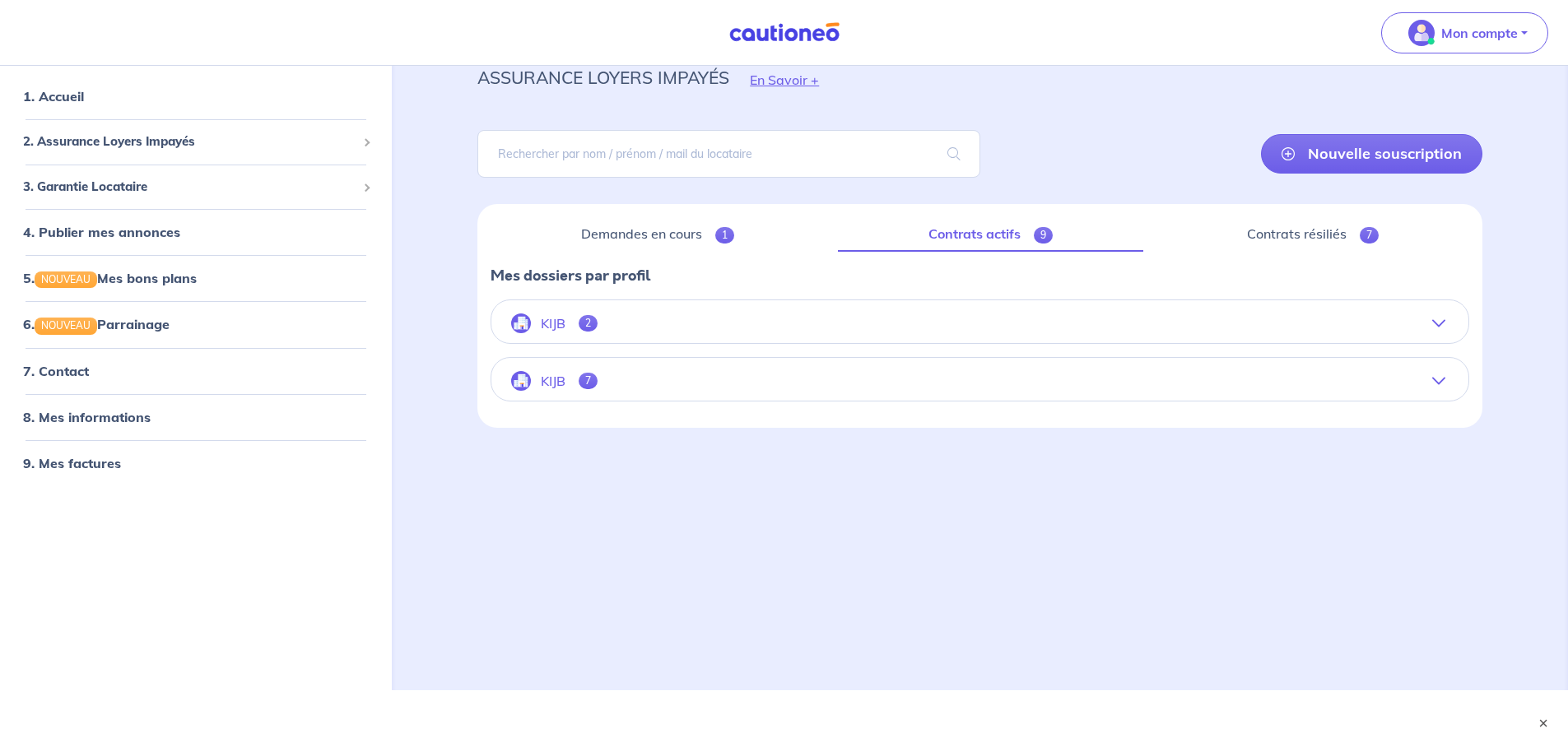
click at [649, 401] on button "KIJB 7" at bounding box center [979, 381] width 977 height 40
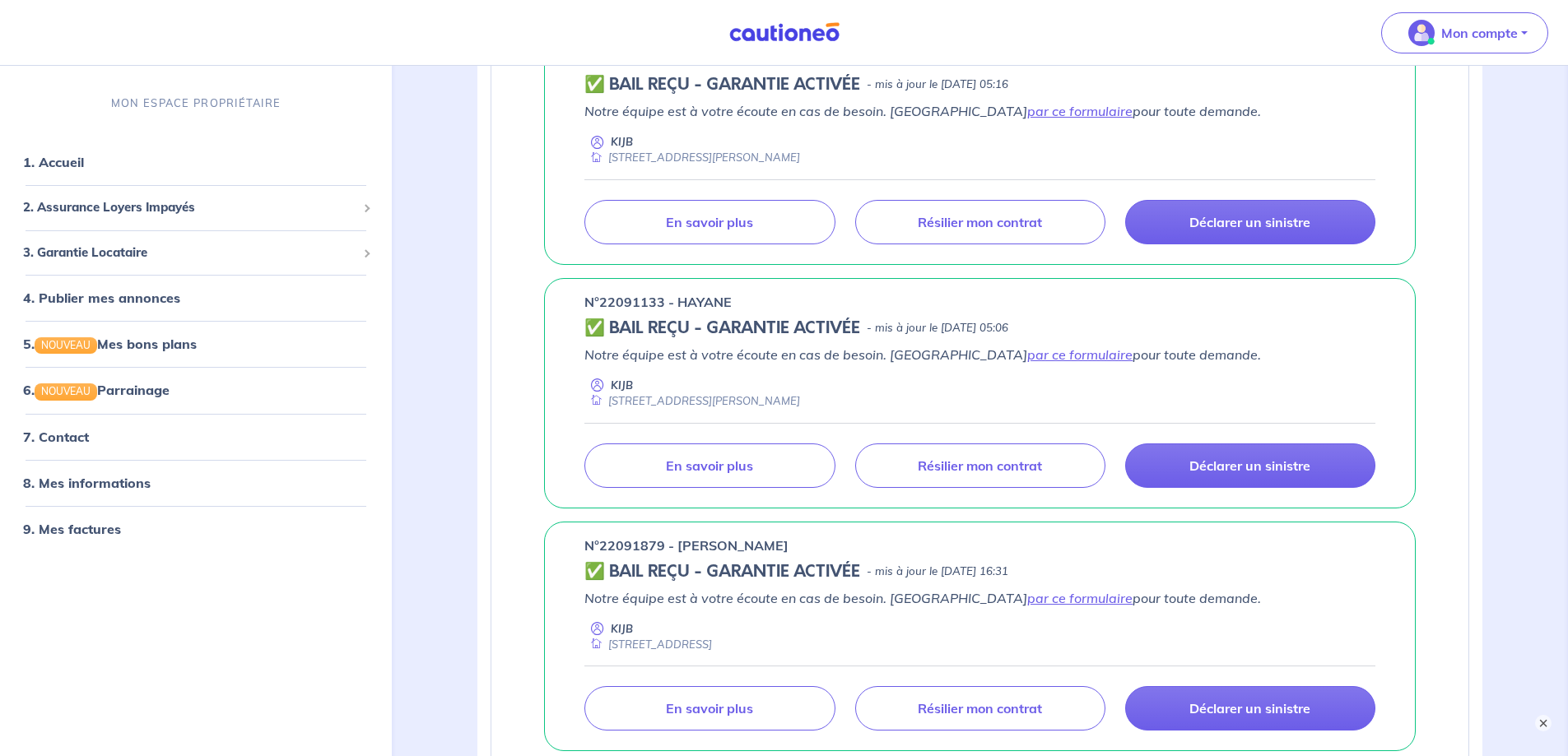
scroll to position [968, 0]
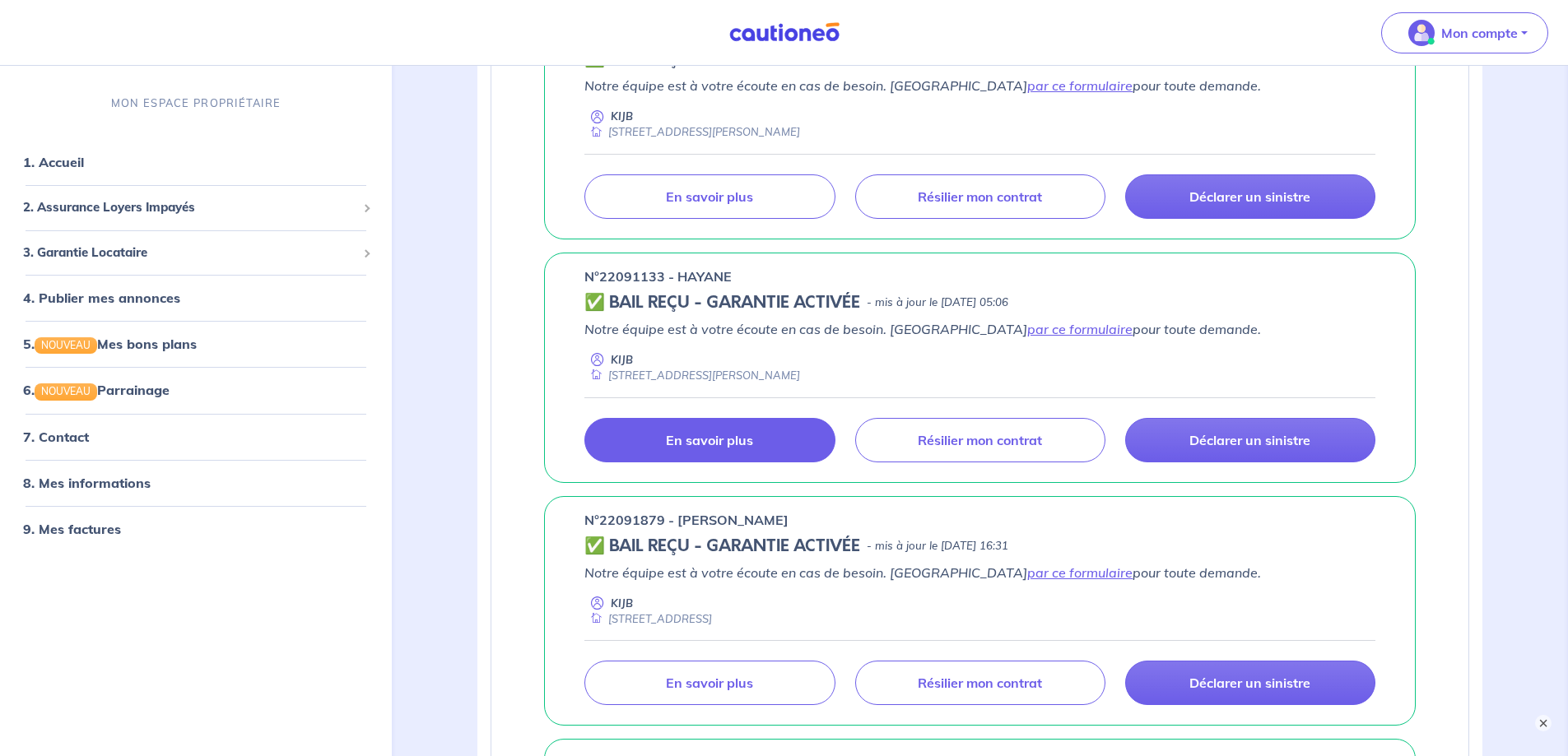
click at [689, 449] on p "En savoir plus" at bounding box center [709, 441] width 87 height 17
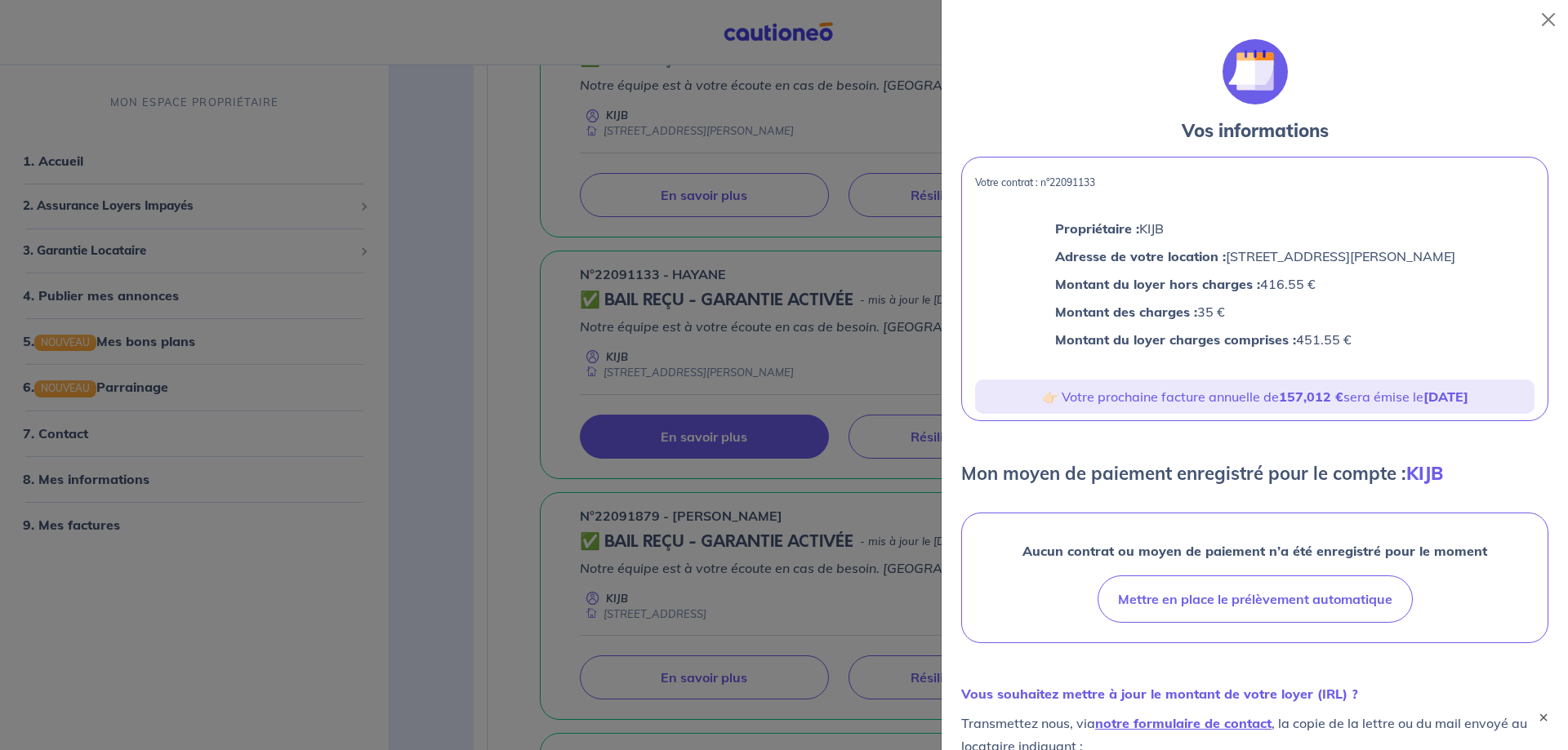
drag, startPoint x: 978, startPoint y: 194, endPoint x: 1385, endPoint y: 371, distance: 443.8
click at [1385, 371] on div "Votre contrat : n°22091133 Propriétaire : KIJB Adresse de votre location : 8 RU…" at bounding box center [1254, 289] width 587 height 265
copy div "Votre contrat : n°22091133 Propriétaire : KIJB Adresse de votre location : 8 RU…"
click at [828, 454] on div at bounding box center [784, 375] width 1568 height 750
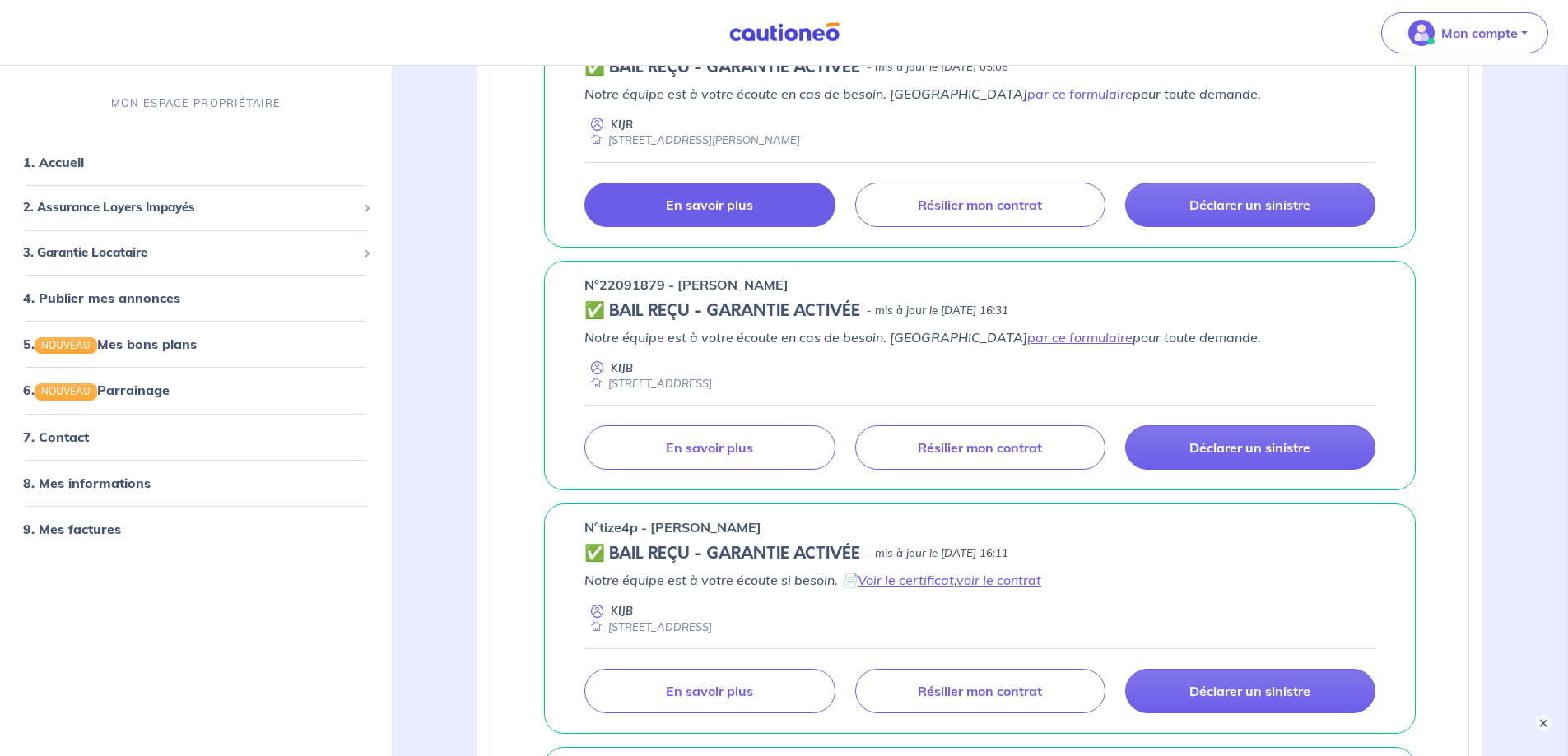
scroll to position [1215, 0]
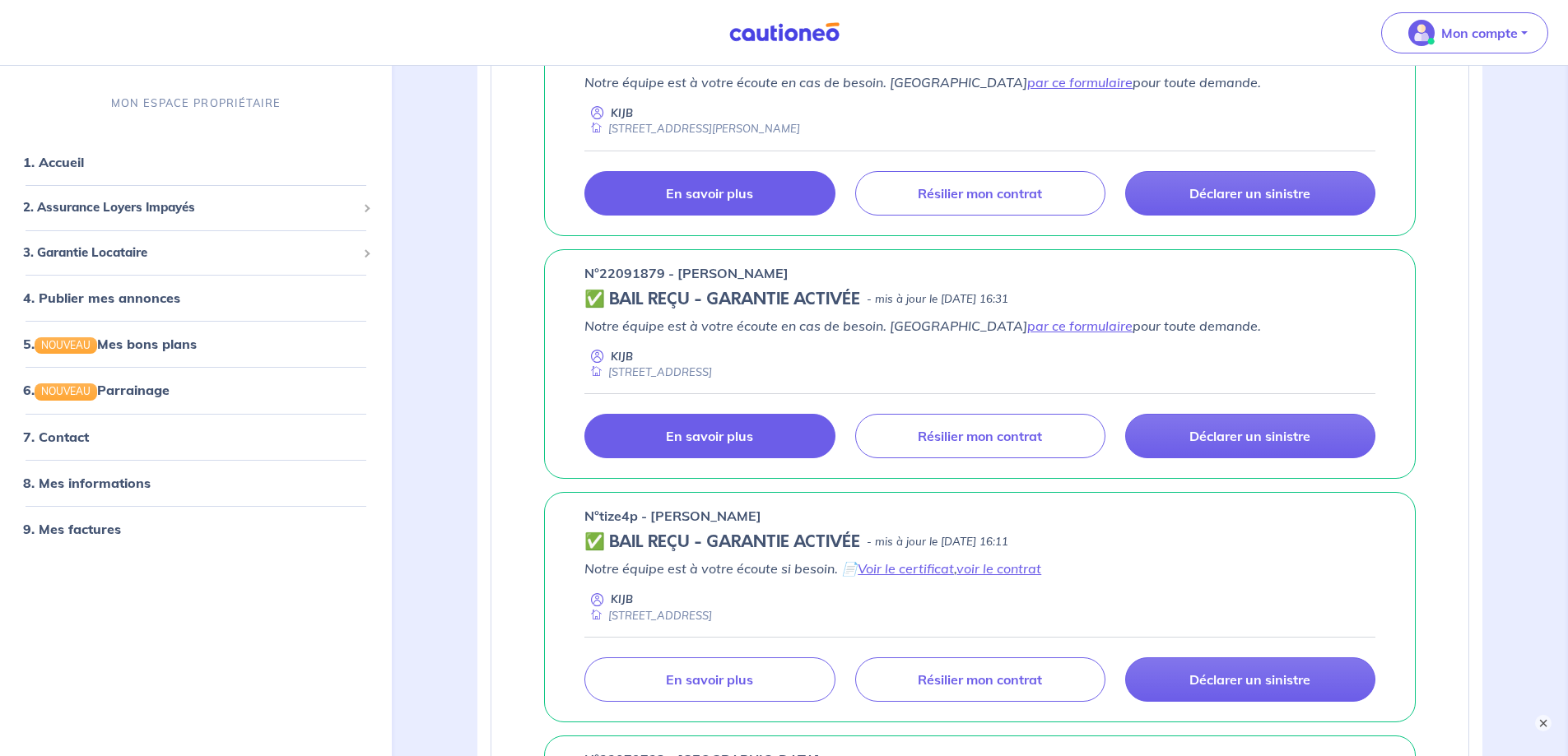
click at [736, 444] on p "En savoir plus" at bounding box center [709, 436] width 87 height 17
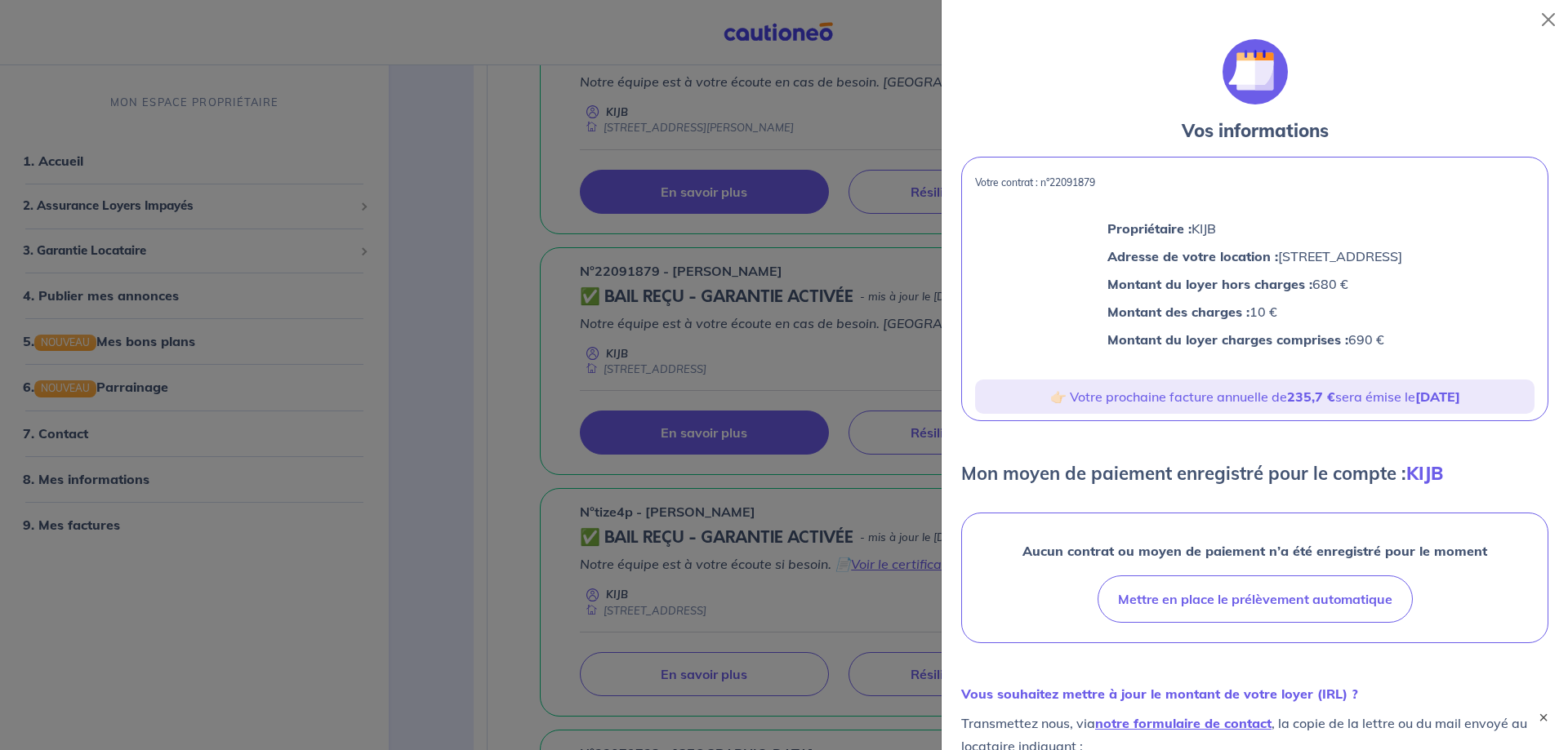
drag, startPoint x: 976, startPoint y: 192, endPoint x: 1348, endPoint y: 364, distance: 409.8
click at [1348, 364] on div "Votre contrat : n°22091879 Propriétaire : KIJB Adresse de votre location : 2 RU…" at bounding box center [1254, 289] width 587 height 265
copy div "Votre contrat : n°22091879 Propriétaire : KIJB Adresse de votre location : 2 RU…"
click at [721, 456] on div at bounding box center [784, 375] width 1568 height 750
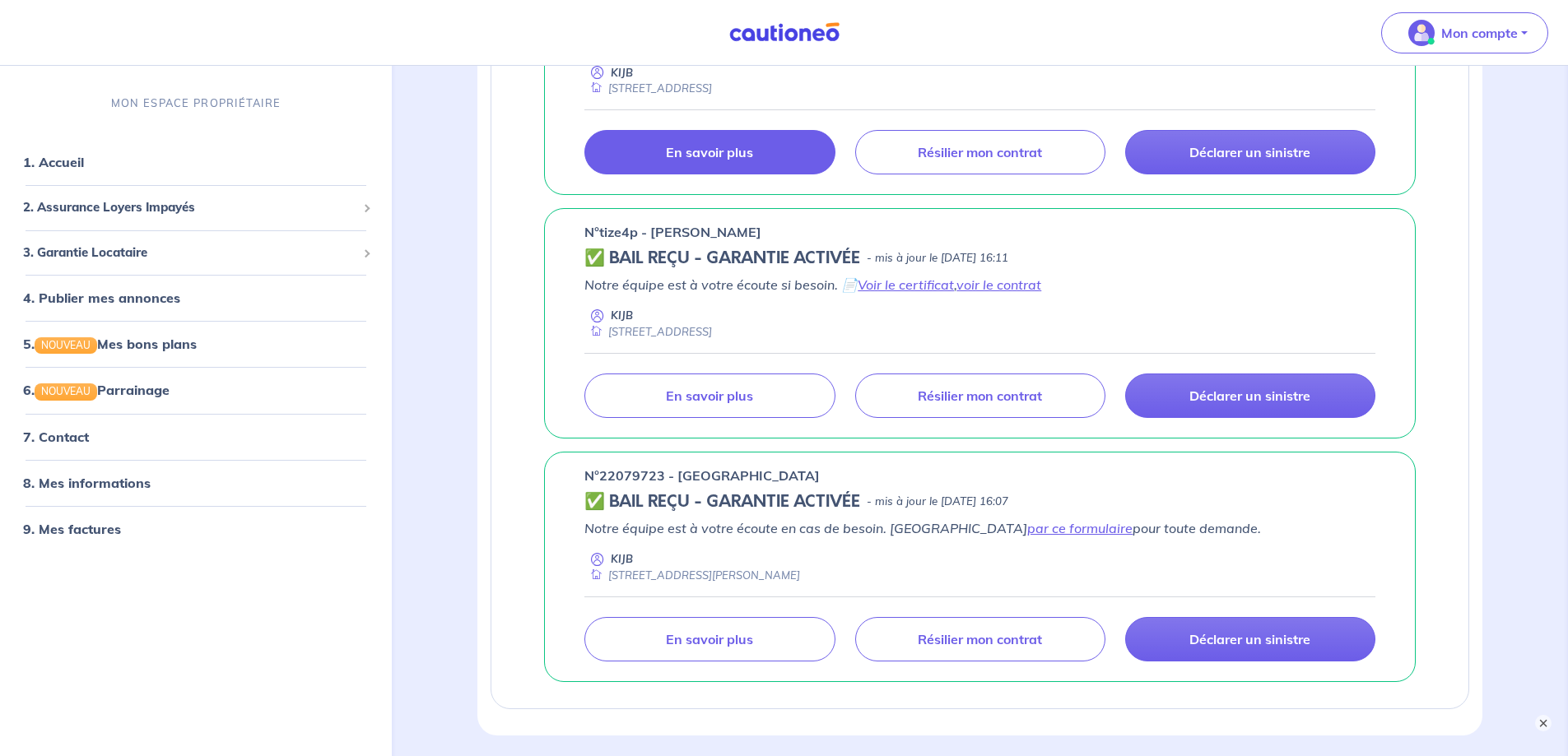
scroll to position [1544, 0]
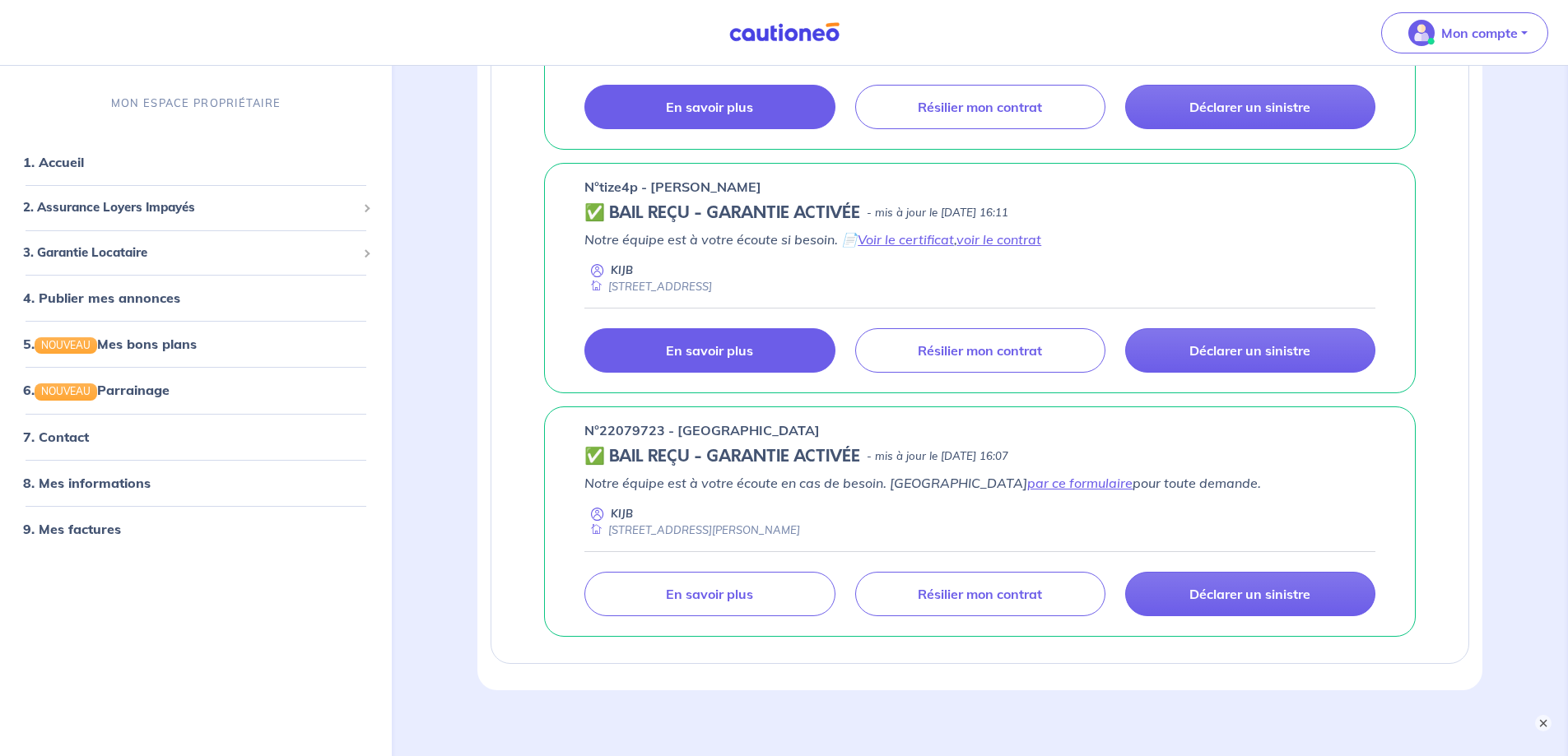
click at [750, 359] on p "En savoir plus" at bounding box center [709, 350] width 87 height 17
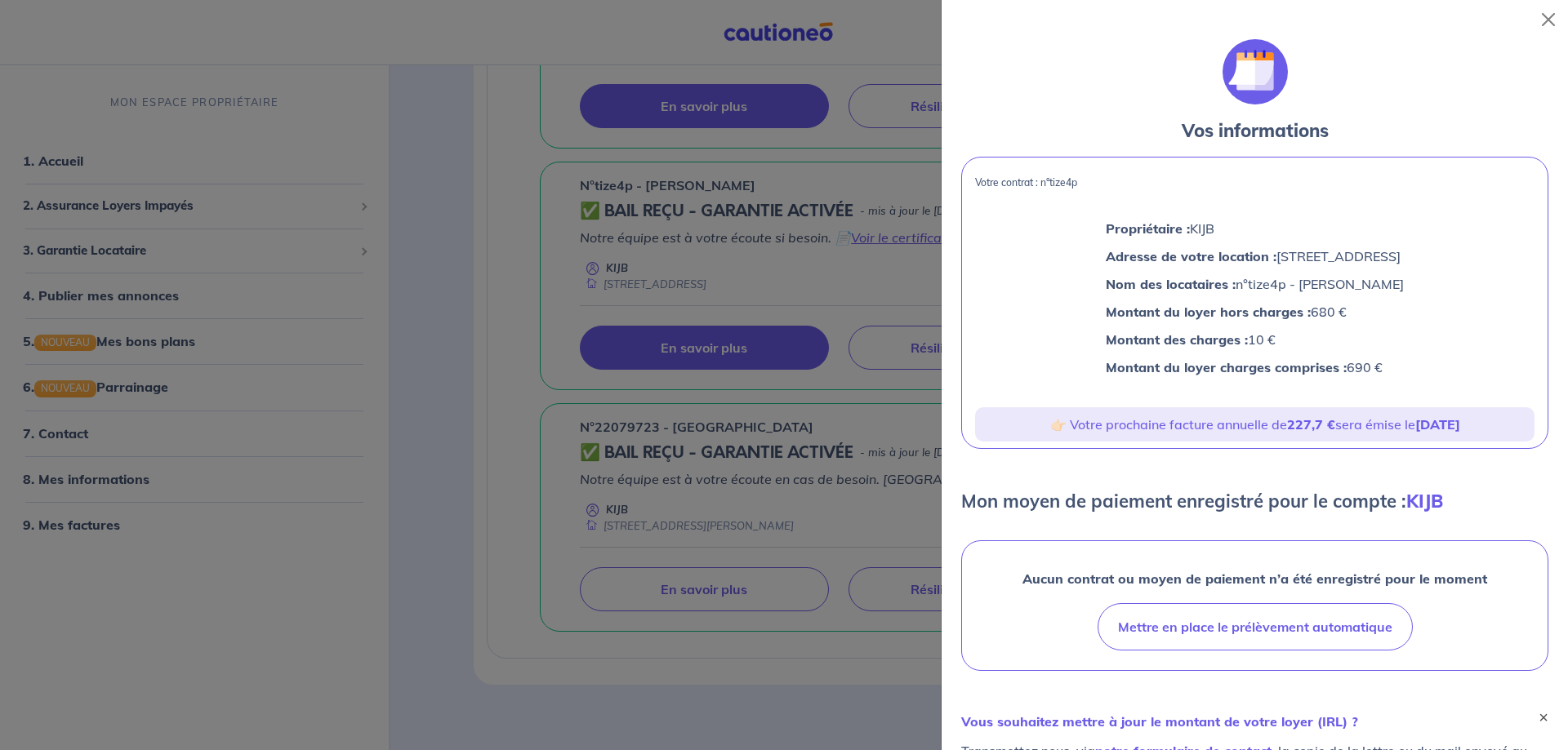
drag, startPoint x: 976, startPoint y: 190, endPoint x: 1411, endPoint y: 396, distance: 481.3
click at [1411, 396] on div "Votre contrat : n°tize4p Propriétaire : KIJB Adresse de votre location : 1 Plac…" at bounding box center [1254, 303] width 587 height 292
copy div "Votre contrat : n°tize4p Propriétaire : KIJB Adresse de votre location : 1 Plac…"
click at [831, 398] on div at bounding box center [784, 375] width 1568 height 750
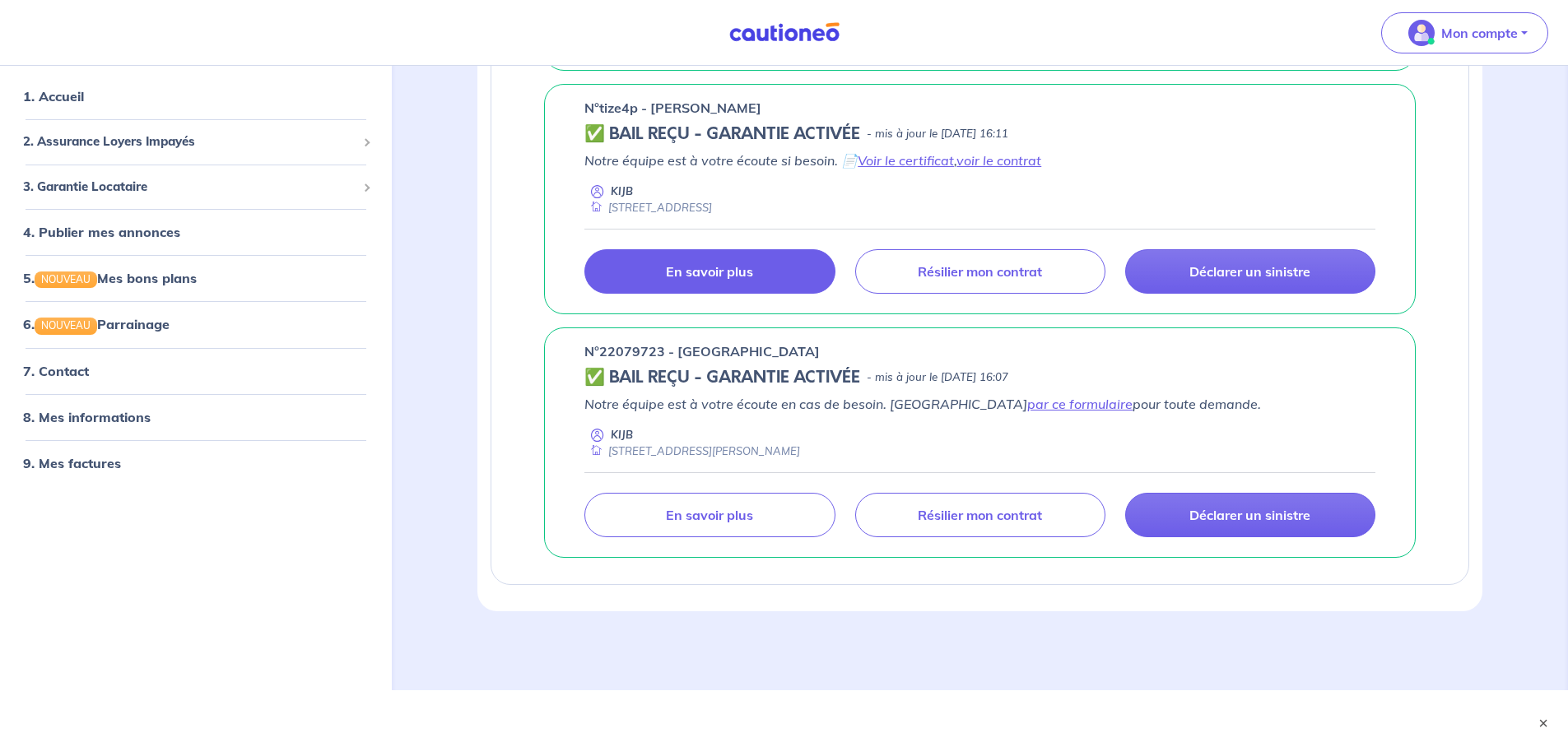
scroll to position [1709, 0]
click at [738, 523] on p "En savoir plus" at bounding box center [709, 515] width 87 height 17
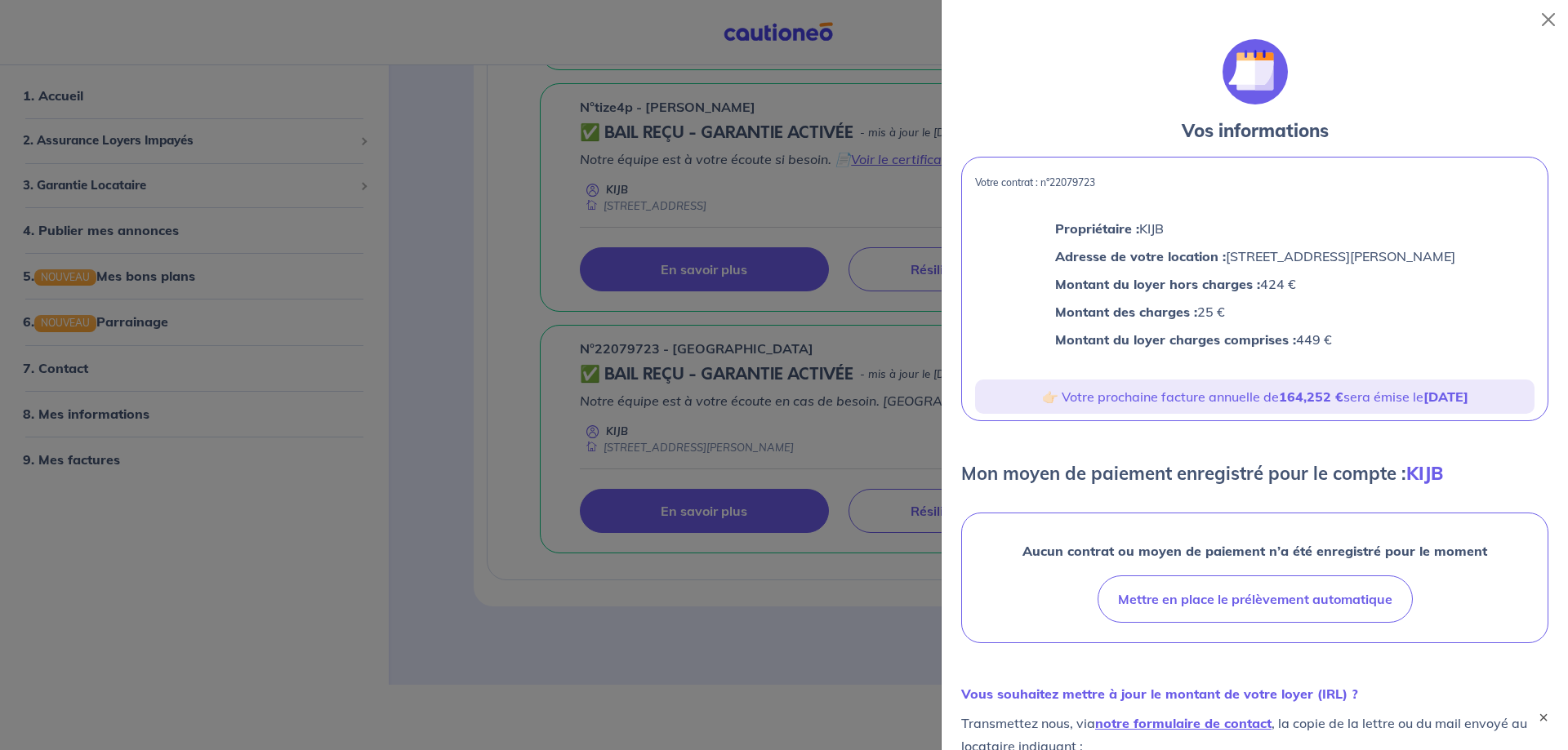
drag, startPoint x: 975, startPoint y: 191, endPoint x: 1370, endPoint y: 370, distance: 433.7
click at [1370, 370] on div "Votre contrat : n°22079723 Propriétaire : KIJB Adresse de votre location : 34 R…" at bounding box center [1254, 289] width 587 height 265
copy div "Votre contrat : n°22079723 Propriétaire : KIJB Adresse de votre location : 34 R…"
click at [549, 401] on div at bounding box center [784, 375] width 1568 height 750
